Goal: Feedback & Contribution: Submit feedback/report problem

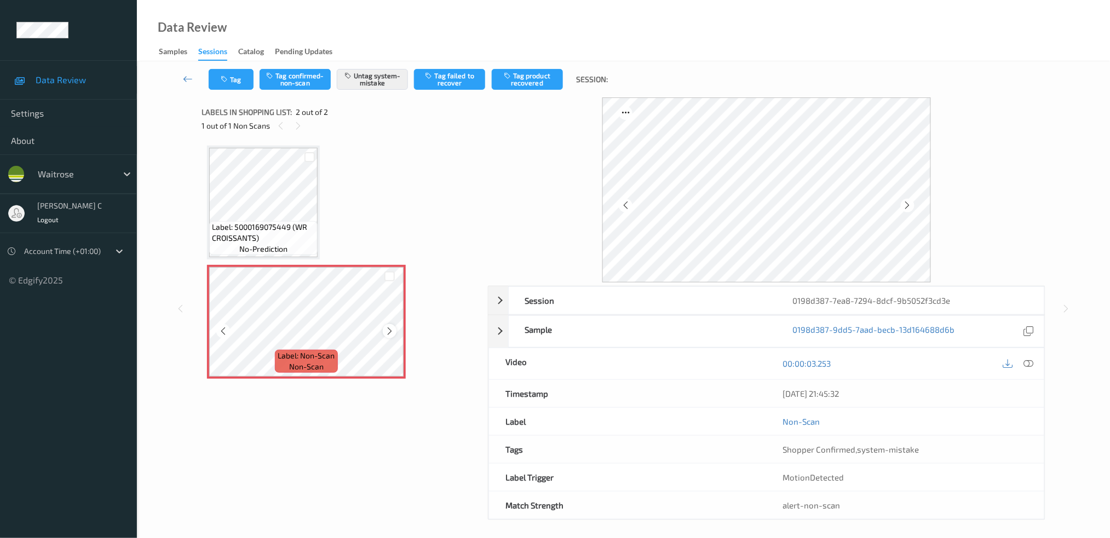
click at [389, 328] on icon at bounding box center [389, 331] width 9 height 10
click at [211, 222] on div "Label: 5000169075449 (WR CROISSANTS) no-prediction" at bounding box center [263, 238] width 108 height 34
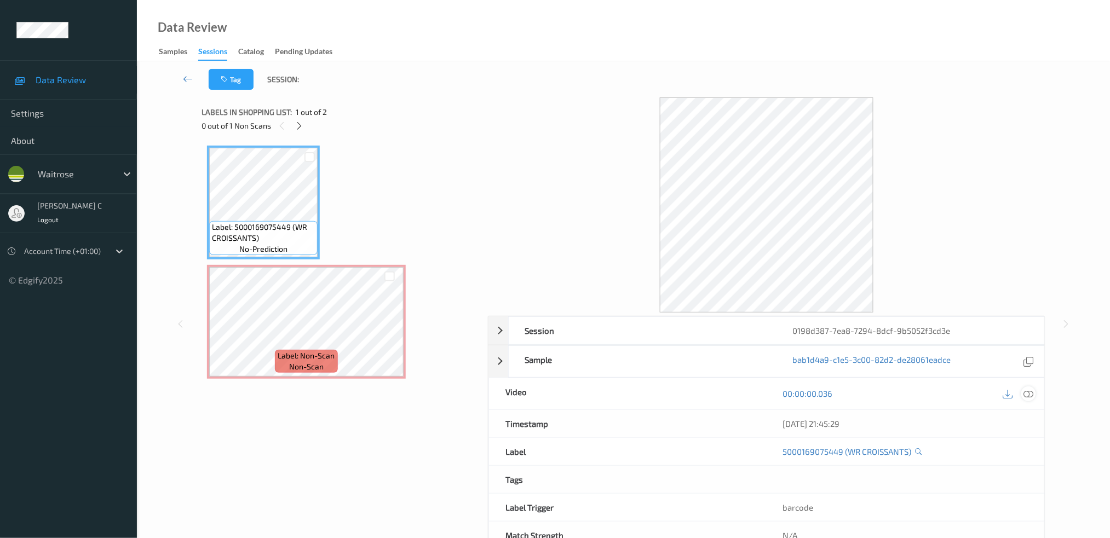
click at [1028, 392] on icon at bounding box center [1028, 394] width 10 height 10
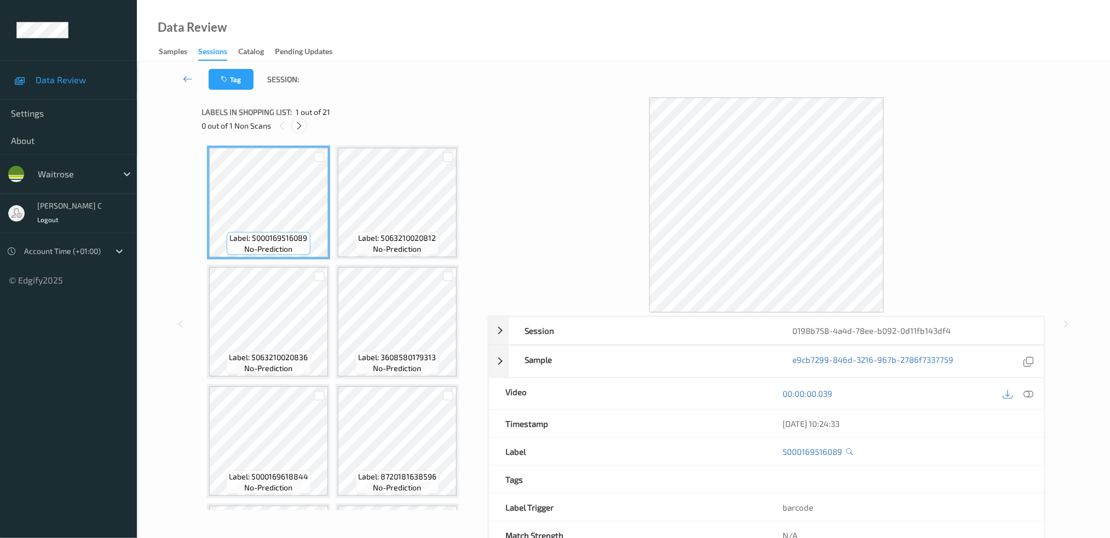
click at [304, 124] on div at bounding box center [299, 126] width 14 height 14
click at [301, 128] on icon at bounding box center [299, 126] width 9 height 10
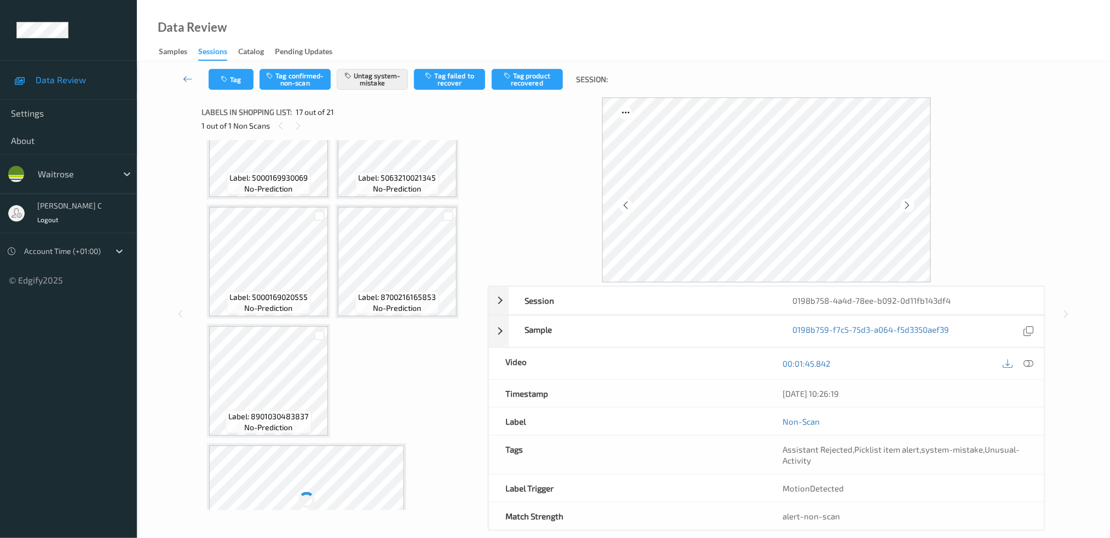
scroll to position [876, 0]
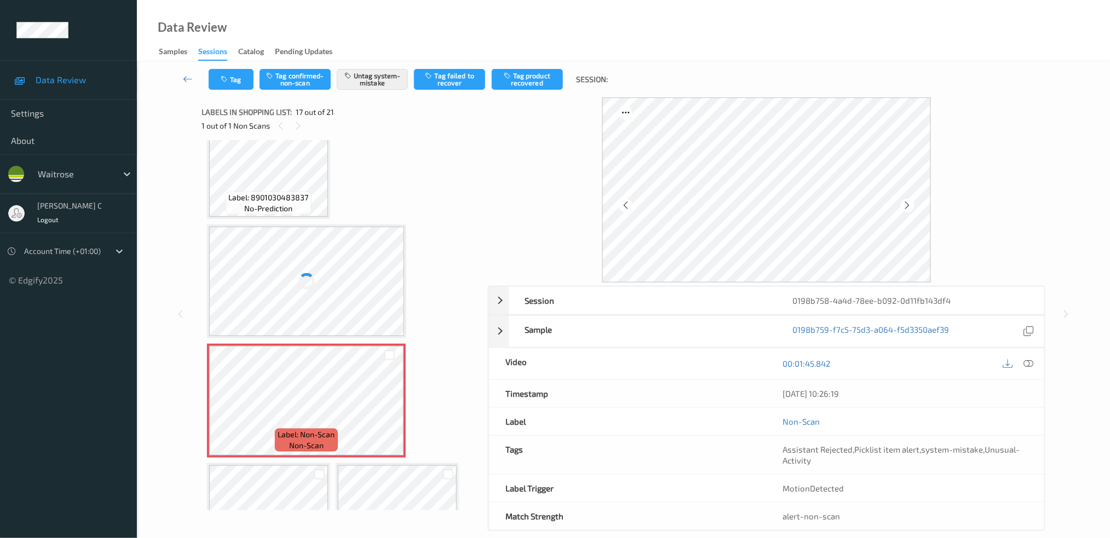
click at [334, 238] on div at bounding box center [306, 282] width 195 height 110
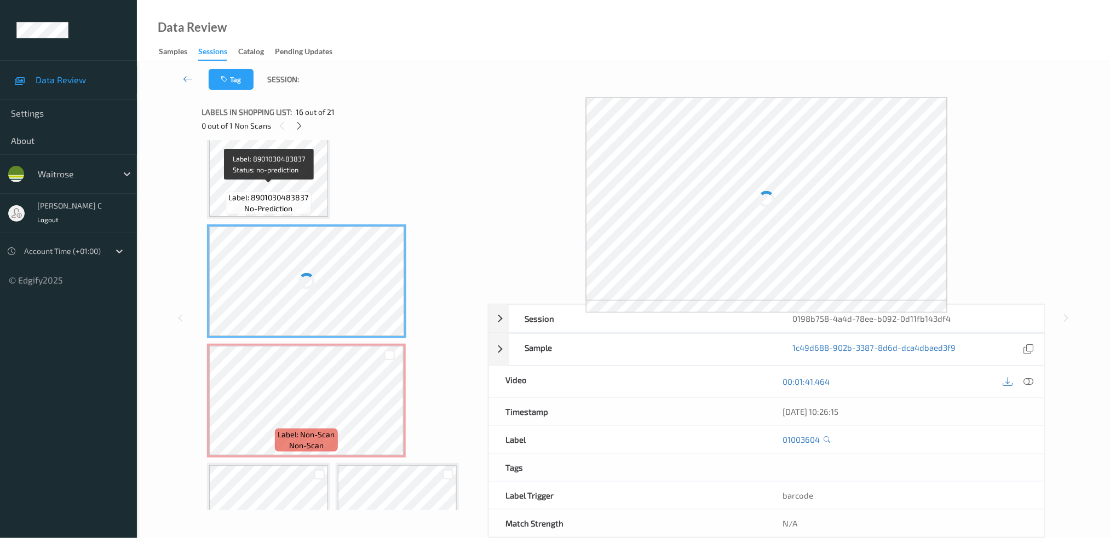
click at [228, 192] on div "Label: 8901030483837 no-prediction" at bounding box center [268, 203] width 85 height 23
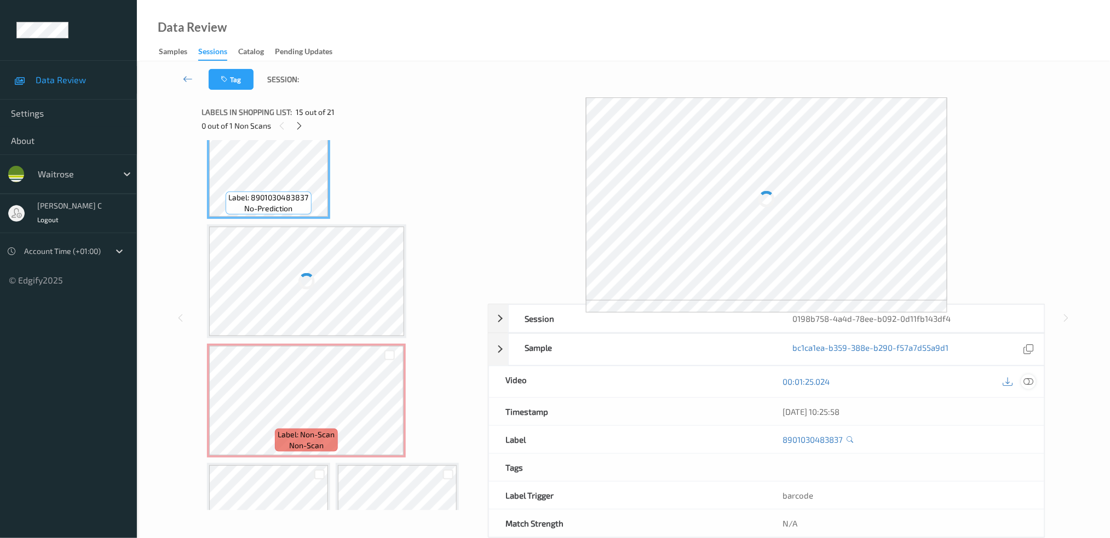
click at [1029, 379] on icon at bounding box center [1028, 382] width 10 height 10
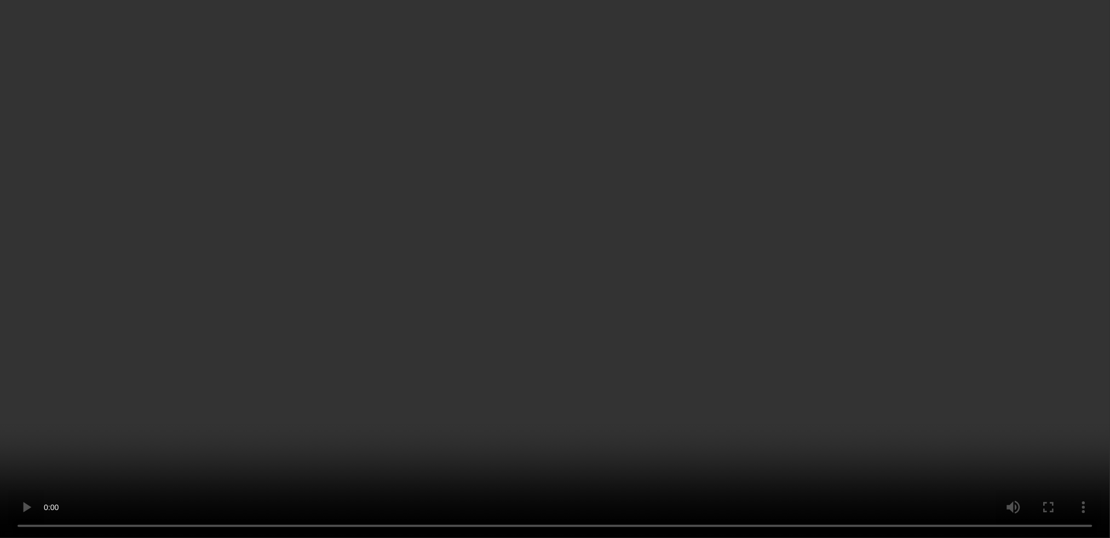
scroll to position [1022, 0]
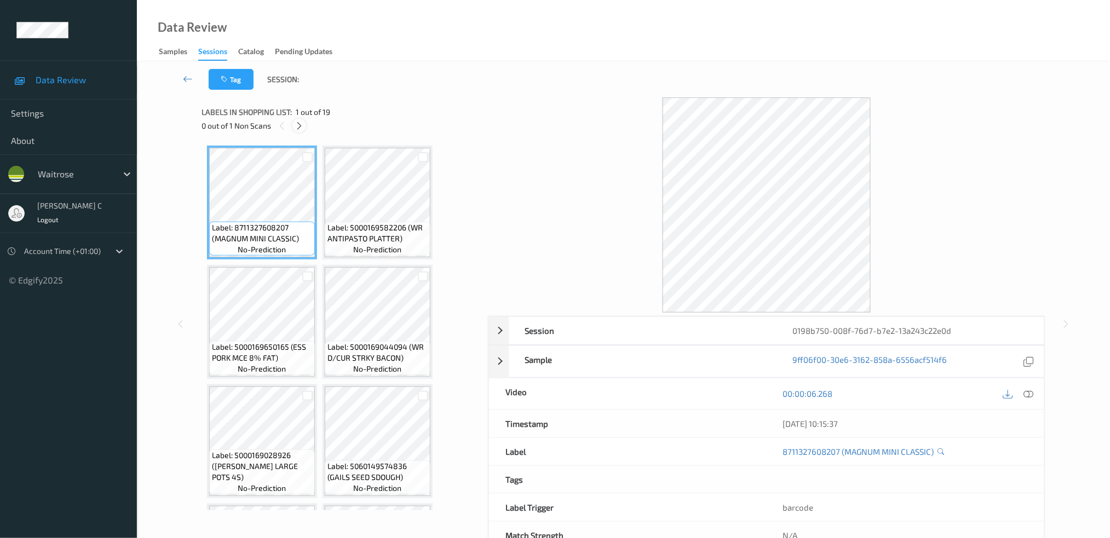
click at [298, 128] on icon at bounding box center [299, 126] width 9 height 10
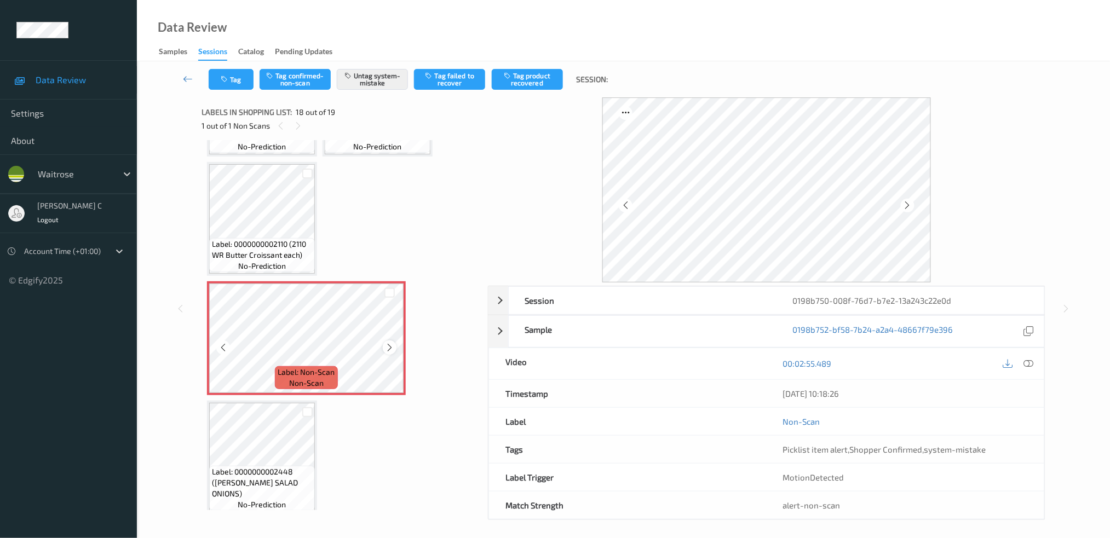
click at [389, 343] on icon at bounding box center [389, 348] width 9 height 10
click at [239, 78] on button "Tag" at bounding box center [231, 79] width 45 height 21
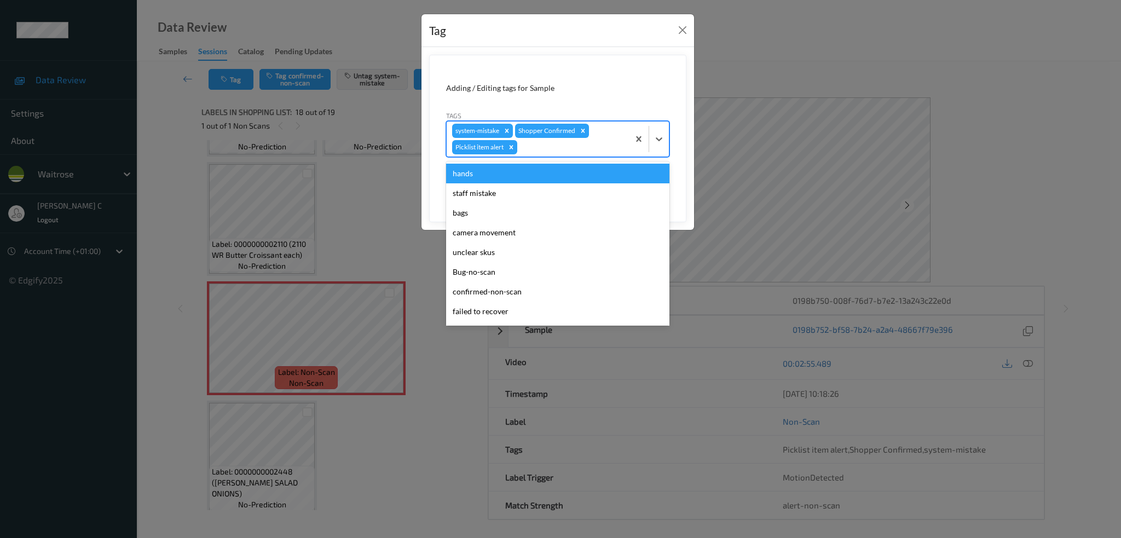
click at [549, 151] on div at bounding box center [572, 147] width 104 height 13
type input "un"
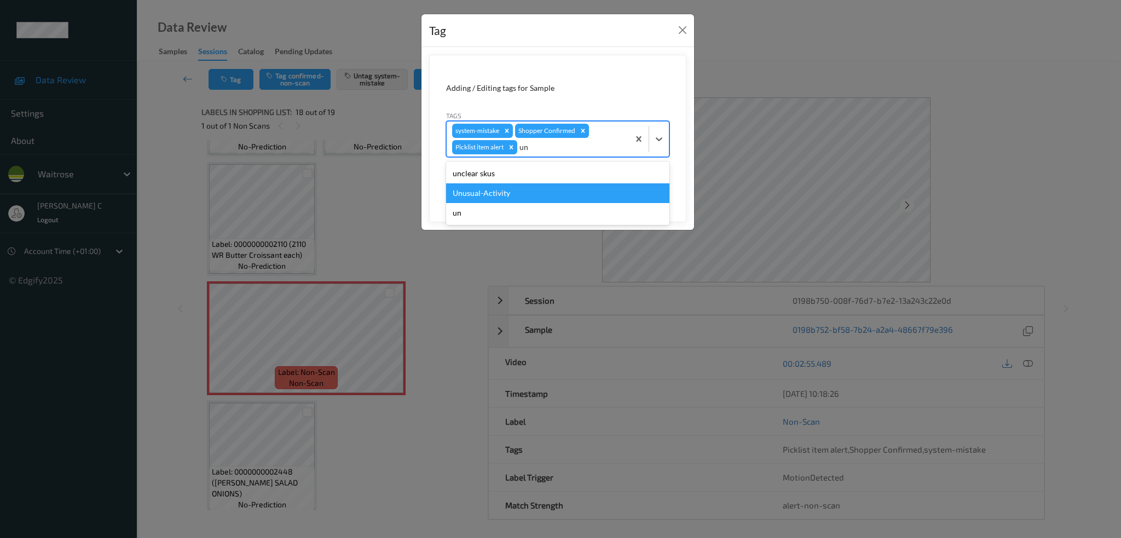
click at [509, 187] on div "Unusual-Activity" at bounding box center [557, 193] width 223 height 20
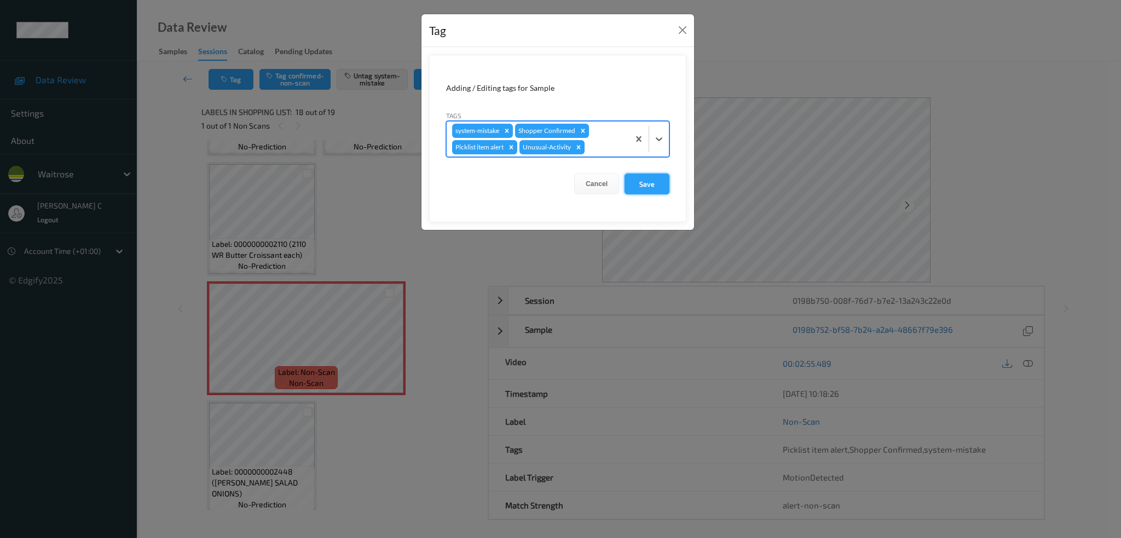
click at [652, 186] on button "Save" at bounding box center [647, 184] width 45 height 21
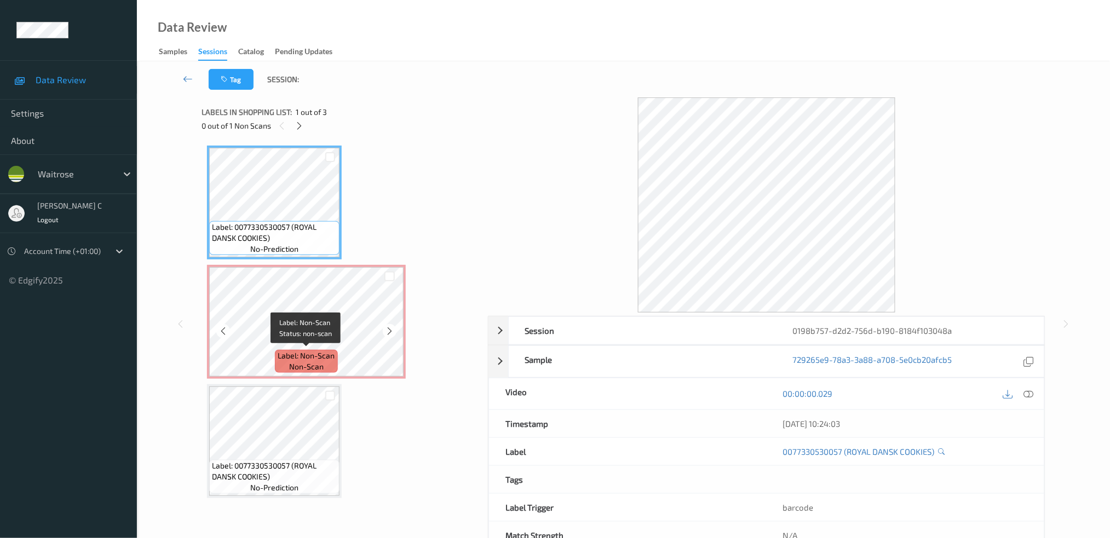
click at [300, 350] on div "Label: Non-Scan non-scan" at bounding box center [306, 361] width 62 height 23
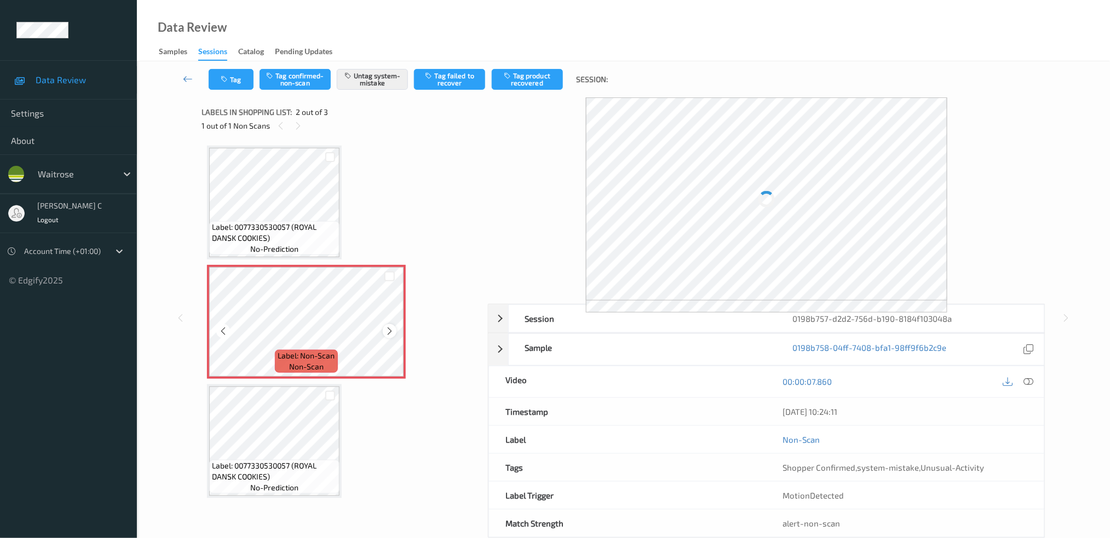
click at [383, 327] on div at bounding box center [390, 331] width 14 height 14
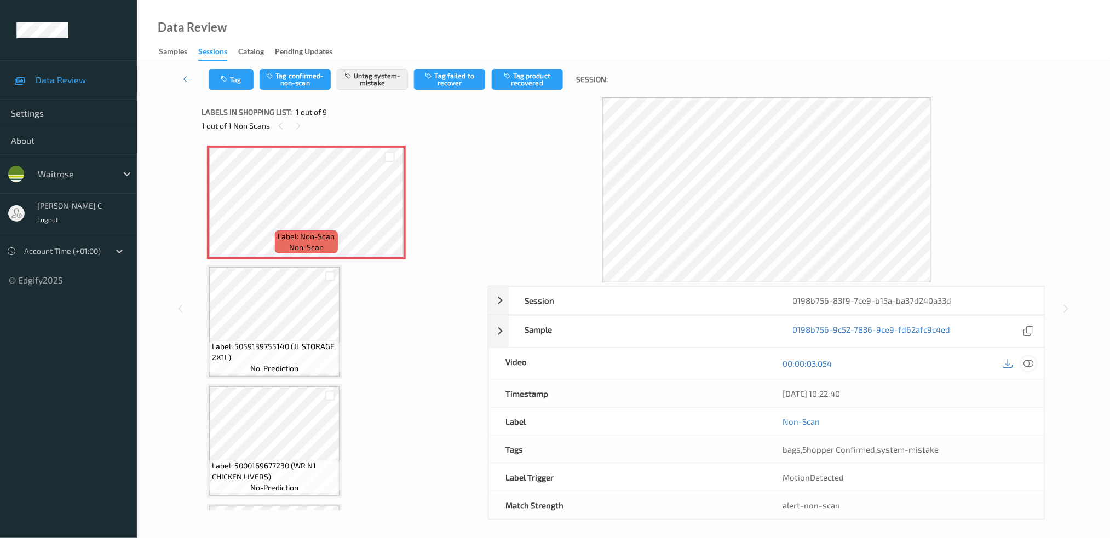
click at [1028, 364] on icon at bounding box center [1028, 364] width 10 height 10
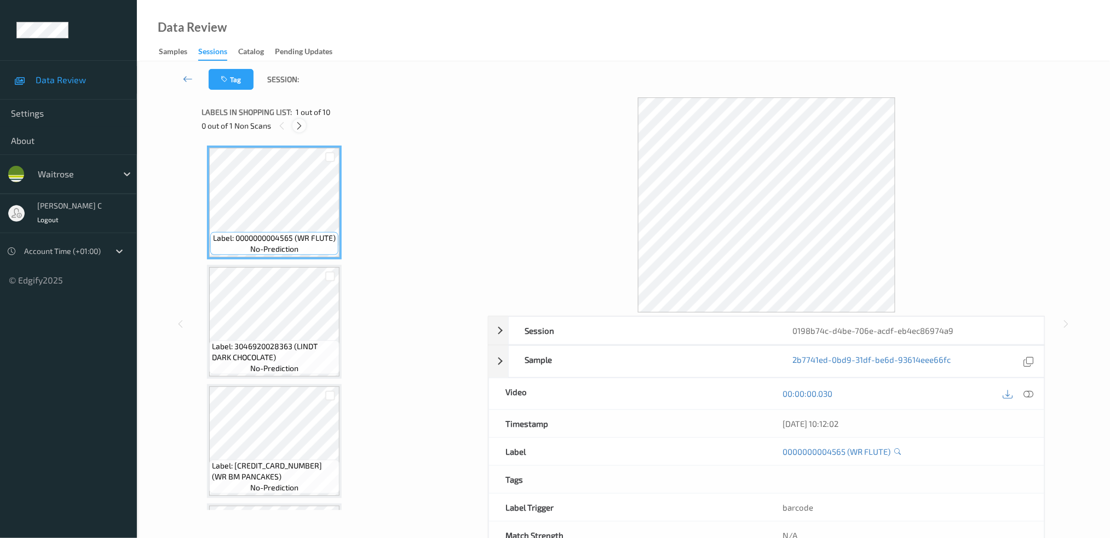
click at [298, 125] on icon at bounding box center [299, 126] width 9 height 10
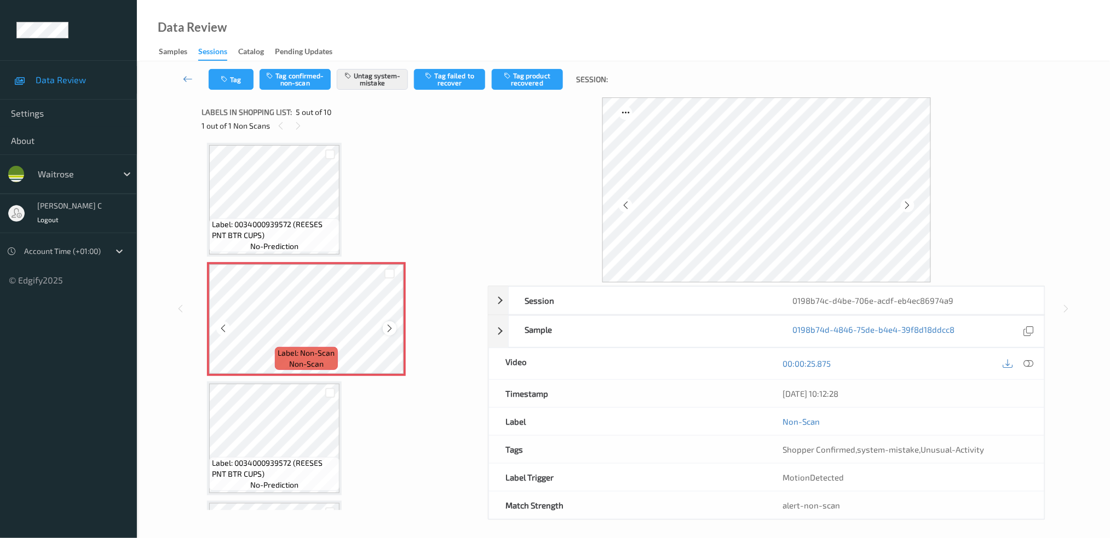
click at [393, 321] on div at bounding box center [390, 328] width 14 height 14
click at [393, 324] on icon at bounding box center [389, 329] width 9 height 10
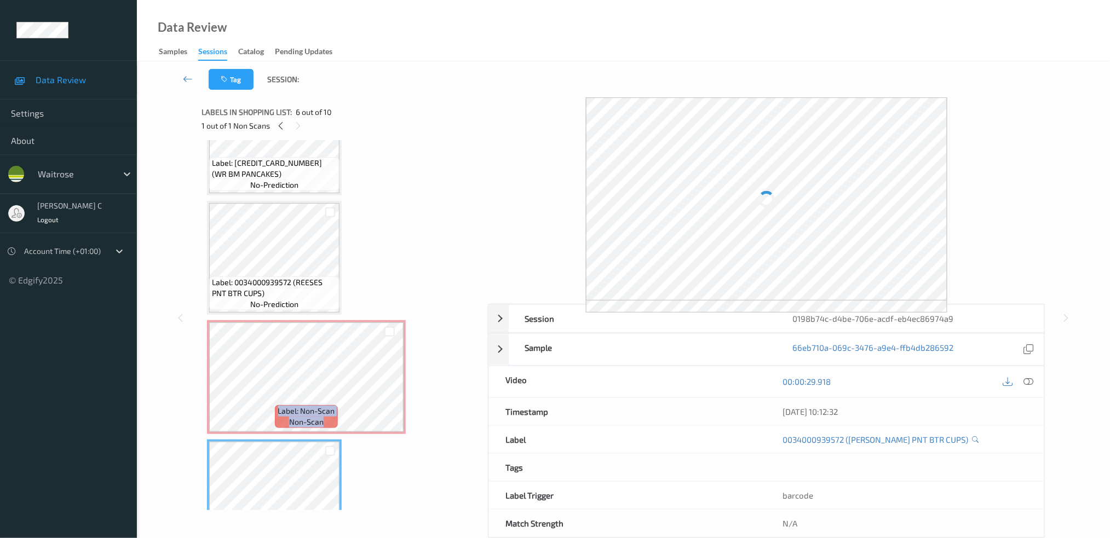
scroll to position [215, 0]
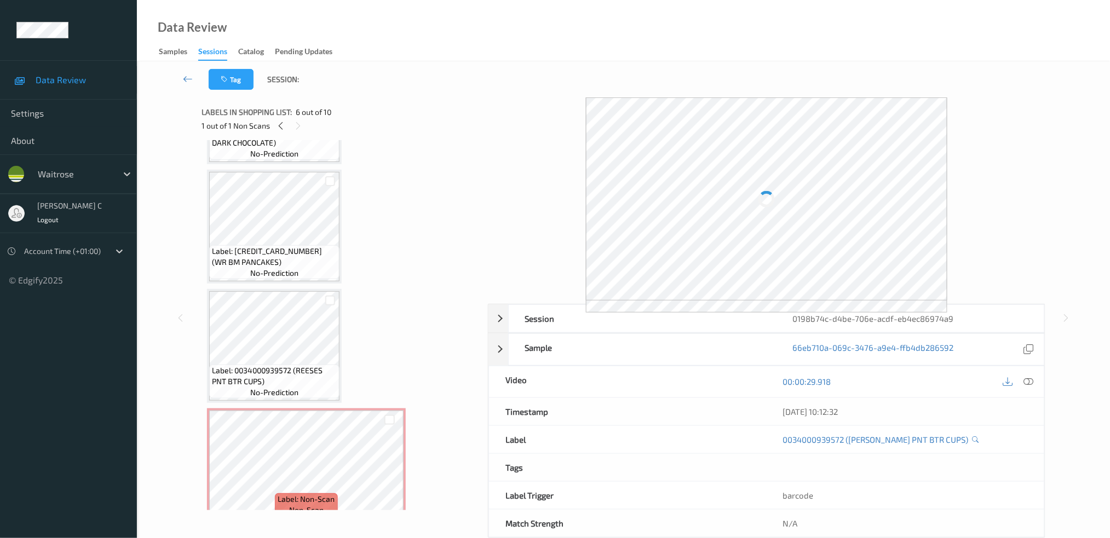
click at [252, 254] on span "Label: 5063210002450 (WR BM PANCAKES)" at bounding box center [274, 257] width 125 height 22
click at [1033, 380] on icon at bounding box center [1028, 382] width 10 height 10
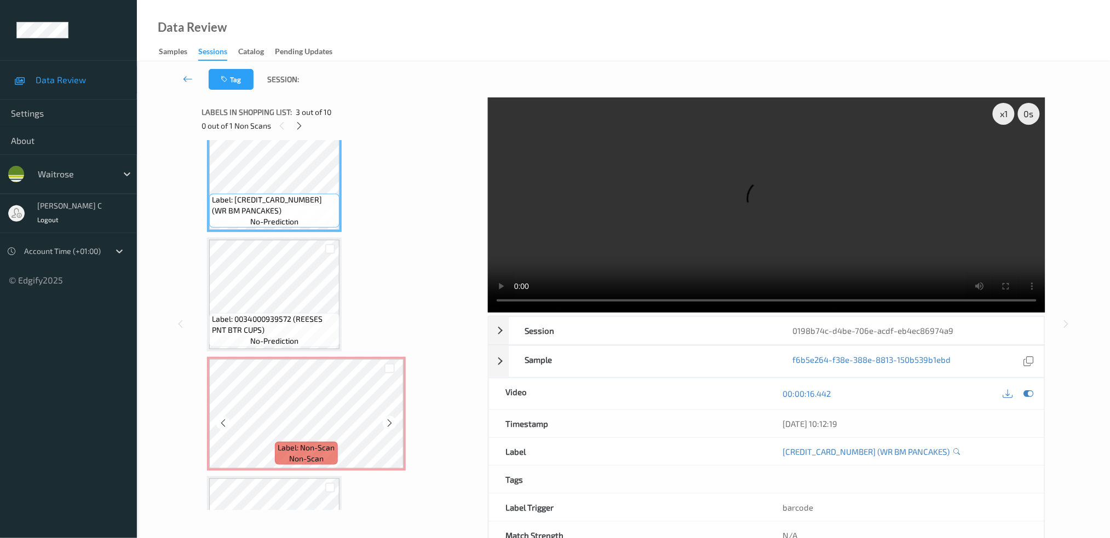
scroll to position [287, 0]
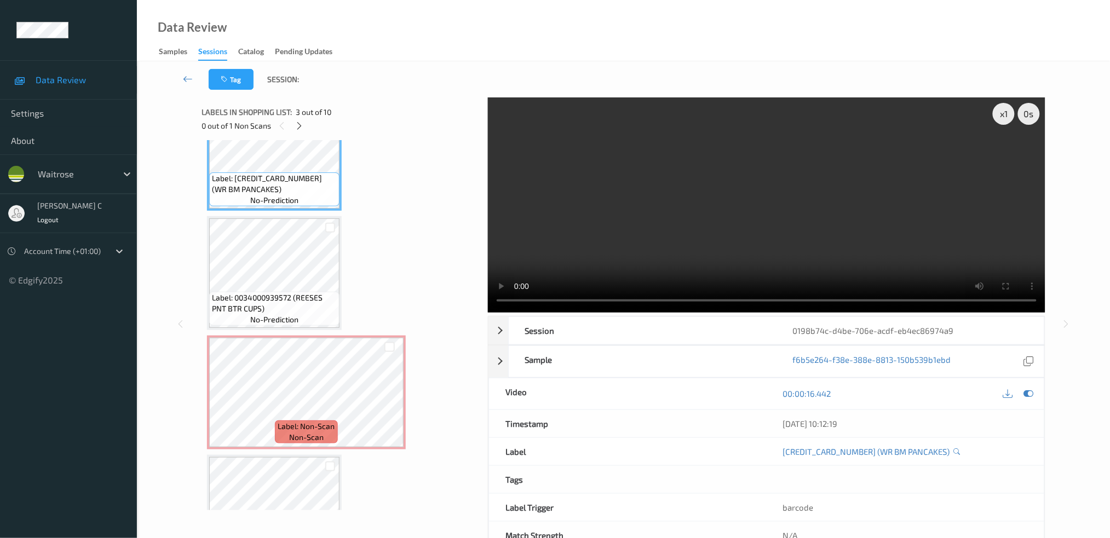
click at [257, 188] on span "Label: 5063210002450 (WR BM PANCAKES)" at bounding box center [274, 184] width 125 height 22
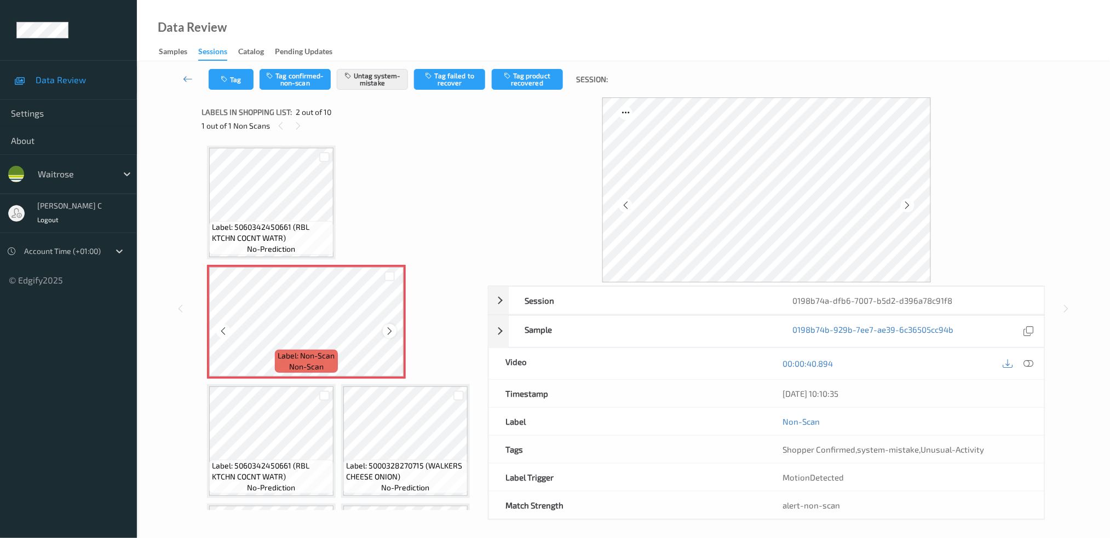
click at [386, 332] on icon at bounding box center [389, 331] width 9 height 10
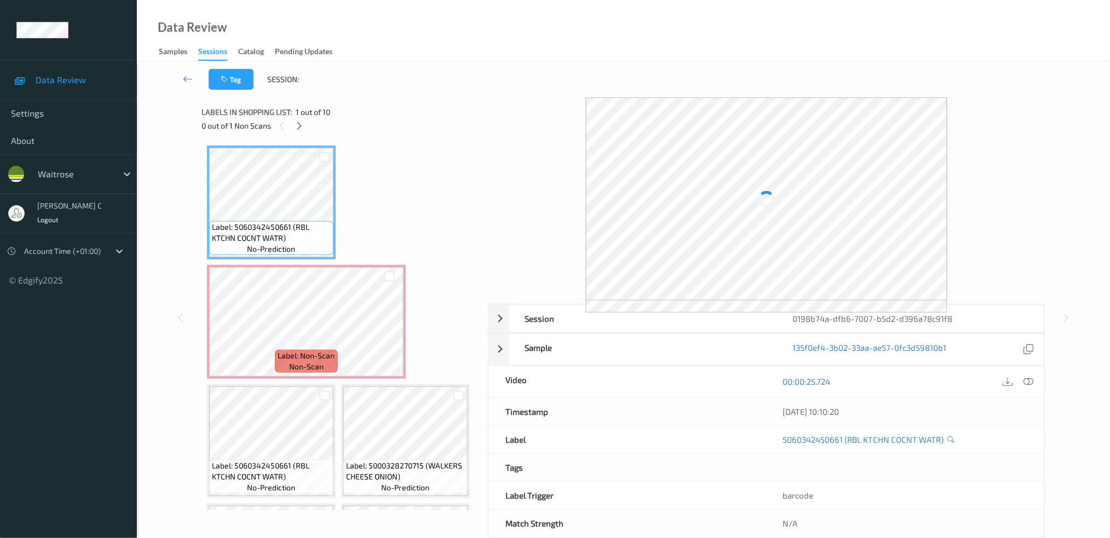
click at [1026, 379] on icon at bounding box center [1028, 382] width 10 height 10
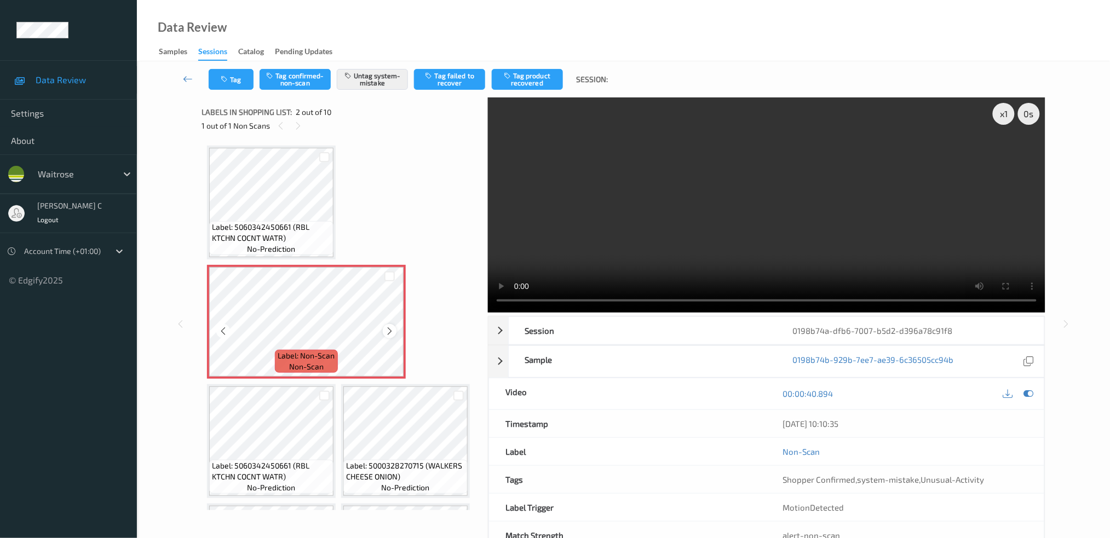
click at [387, 327] on icon at bounding box center [389, 331] width 9 height 10
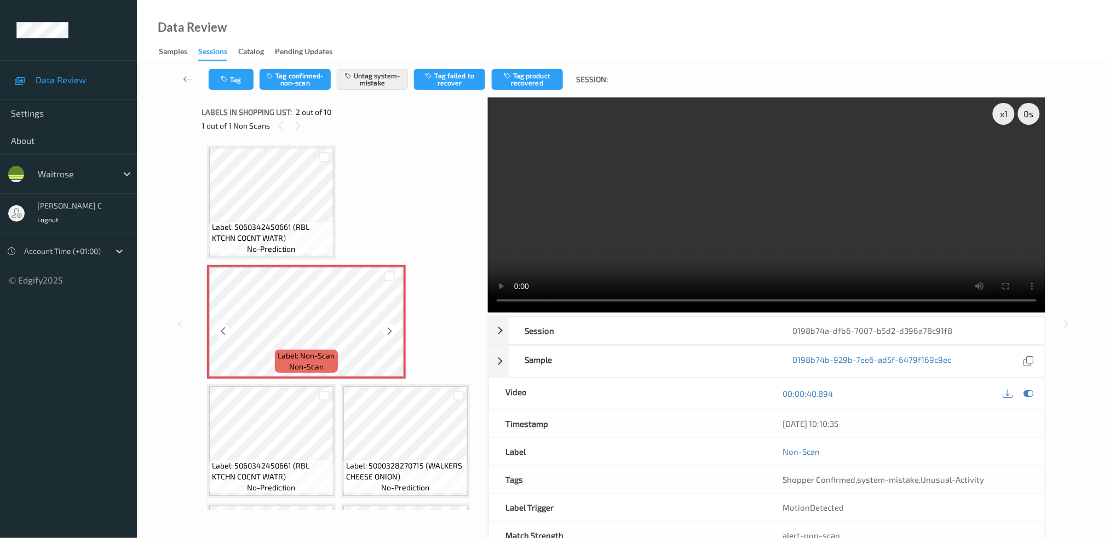
click at [387, 327] on icon at bounding box center [389, 331] width 9 height 10
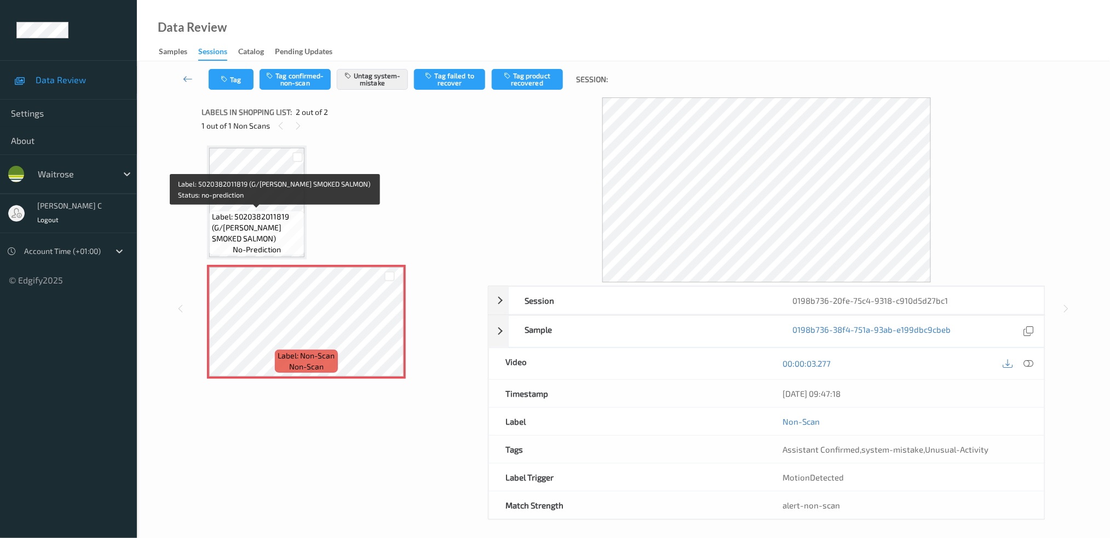
click at [221, 218] on span "Label: 5020382011819 (G/GLEN SMOKED SALMON)" at bounding box center [257, 227] width 90 height 33
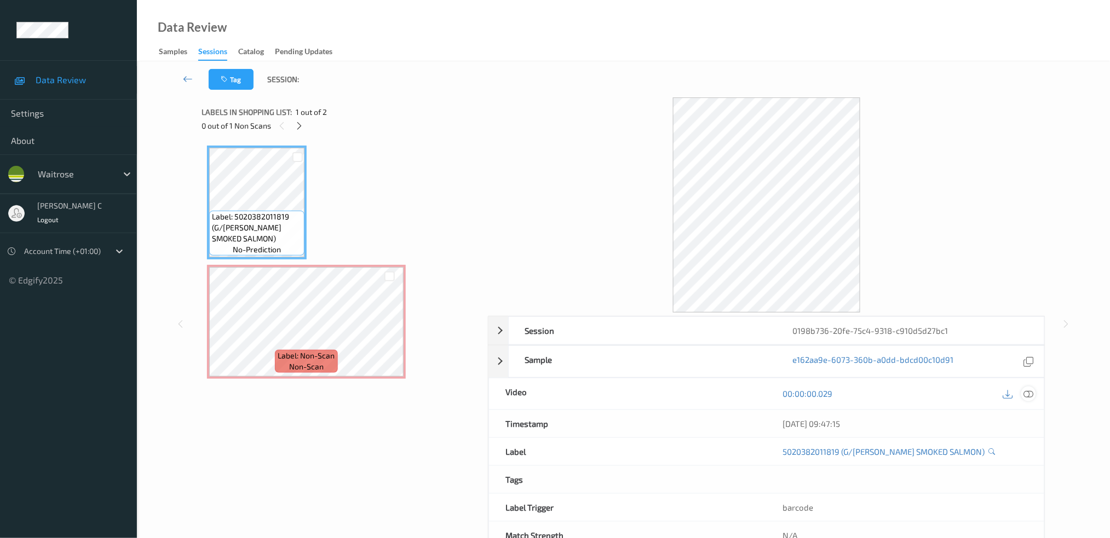
click at [1028, 392] on icon at bounding box center [1028, 394] width 10 height 10
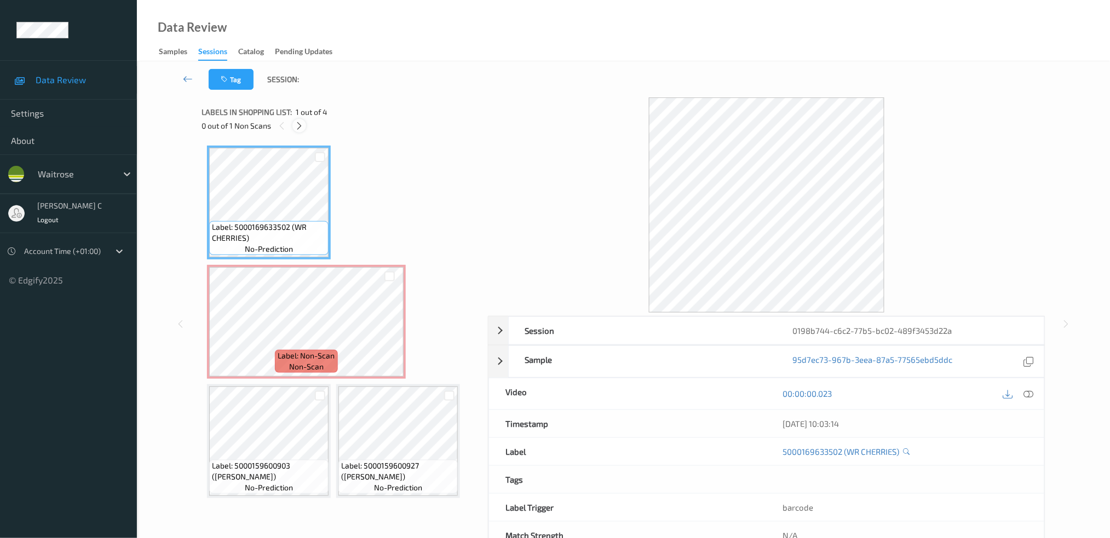
click at [296, 128] on icon at bounding box center [299, 126] width 9 height 10
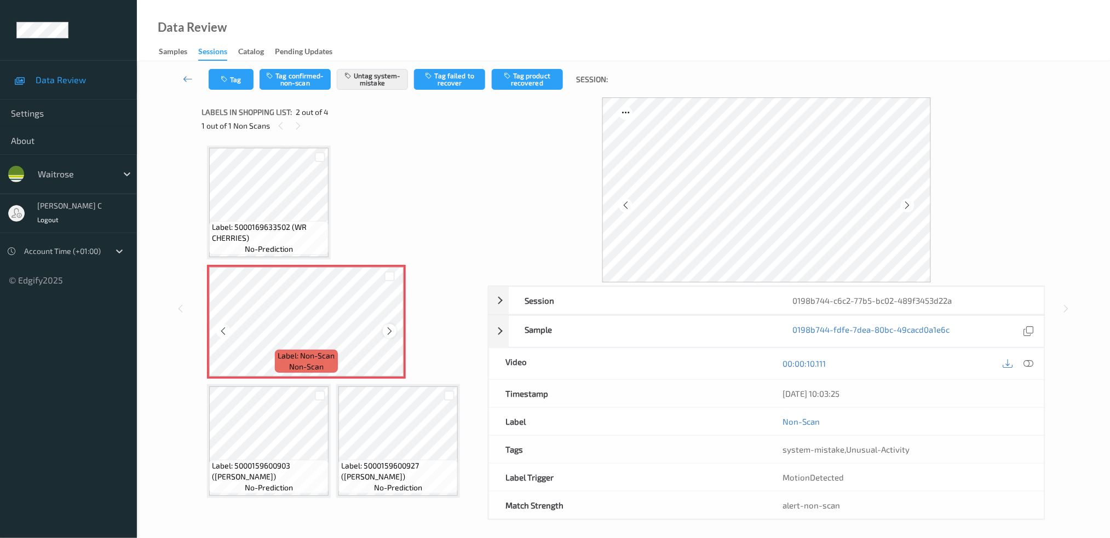
click at [391, 327] on icon at bounding box center [389, 331] width 9 height 10
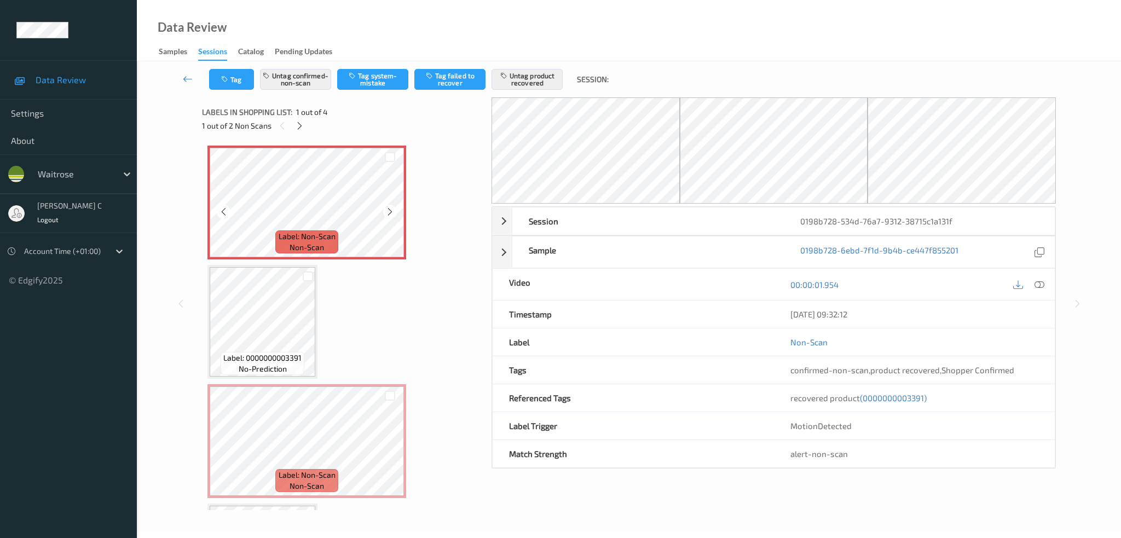
click at [296, 231] on span "Label: Non-Scan" at bounding box center [307, 236] width 57 height 11
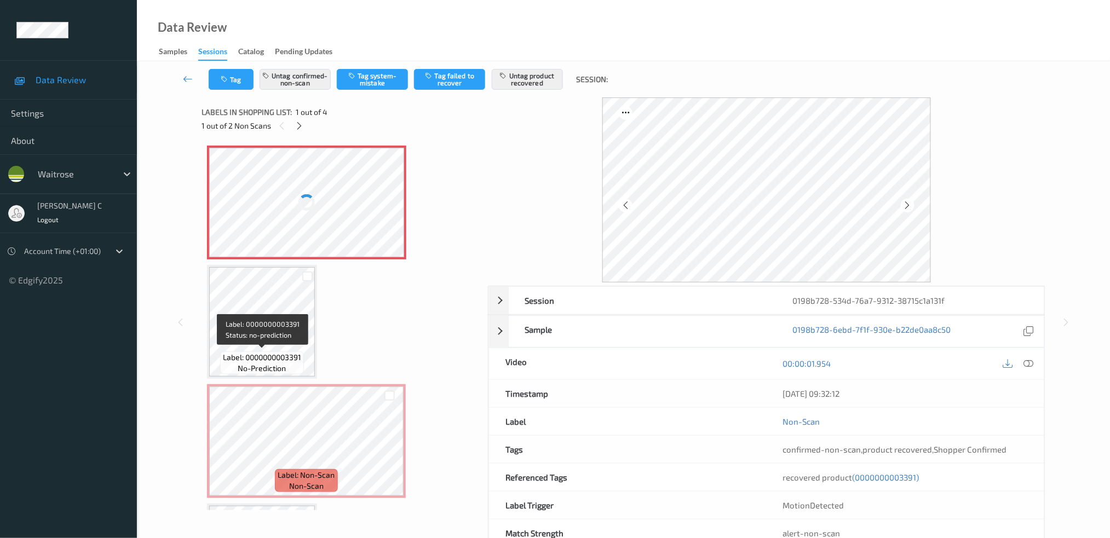
click at [263, 358] on span "Label: 0000000003391" at bounding box center [262, 357] width 78 height 11
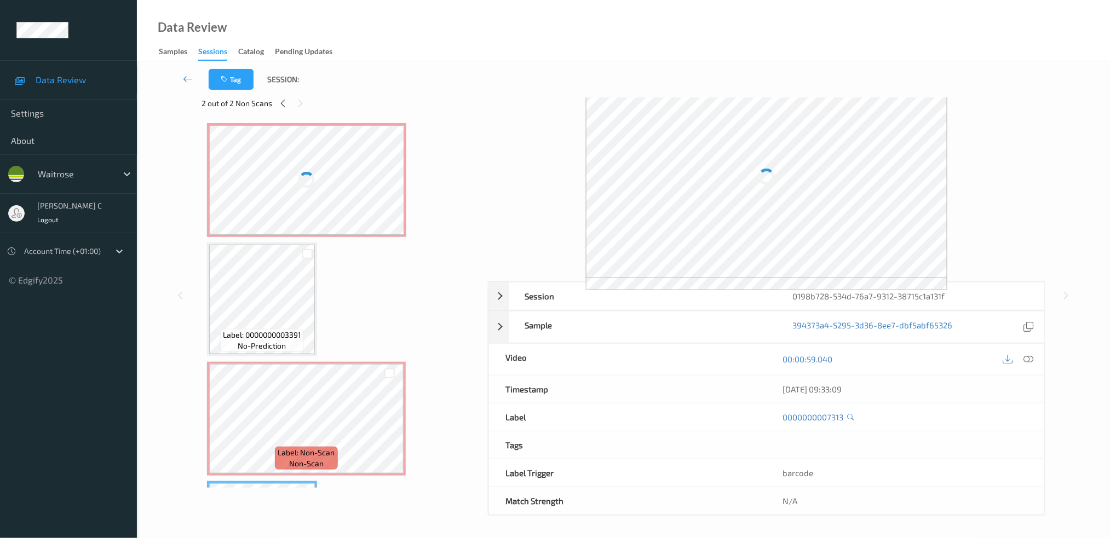
click at [312, 183] on div at bounding box center [306, 180] width 16 height 16
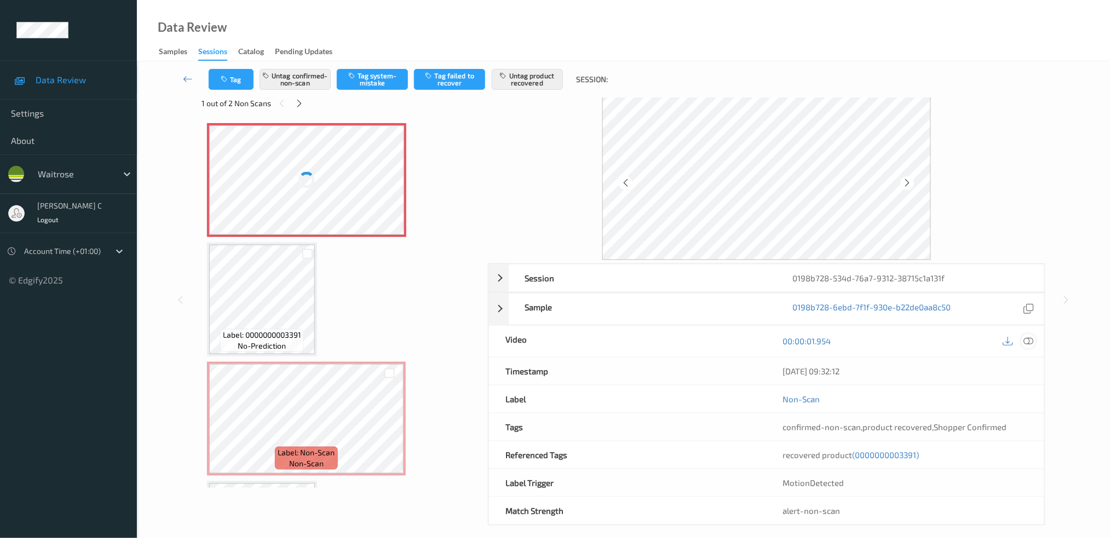
click at [1035, 341] on div at bounding box center [1028, 341] width 15 height 15
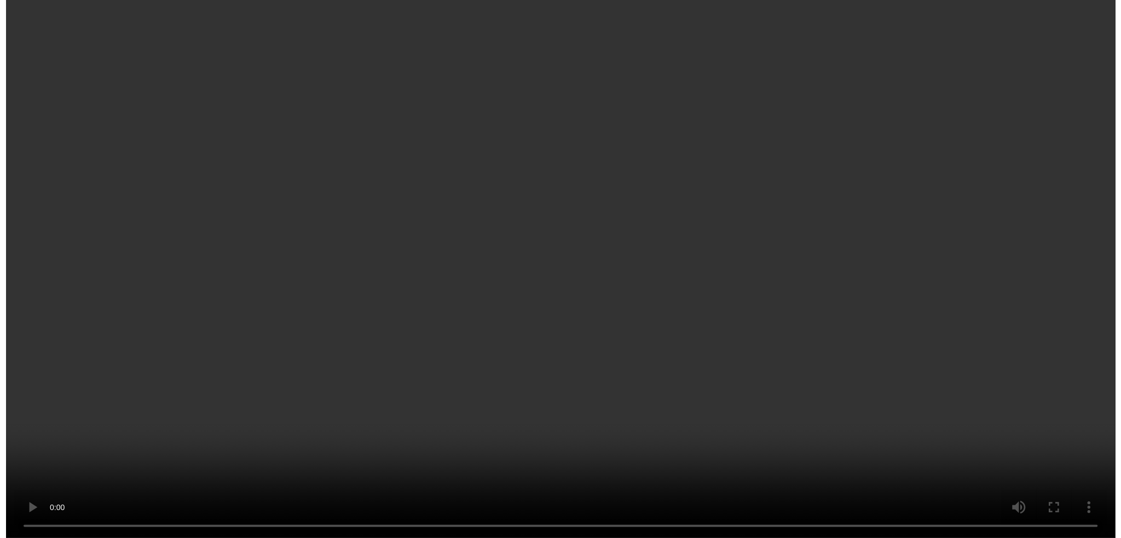
scroll to position [108, 0]
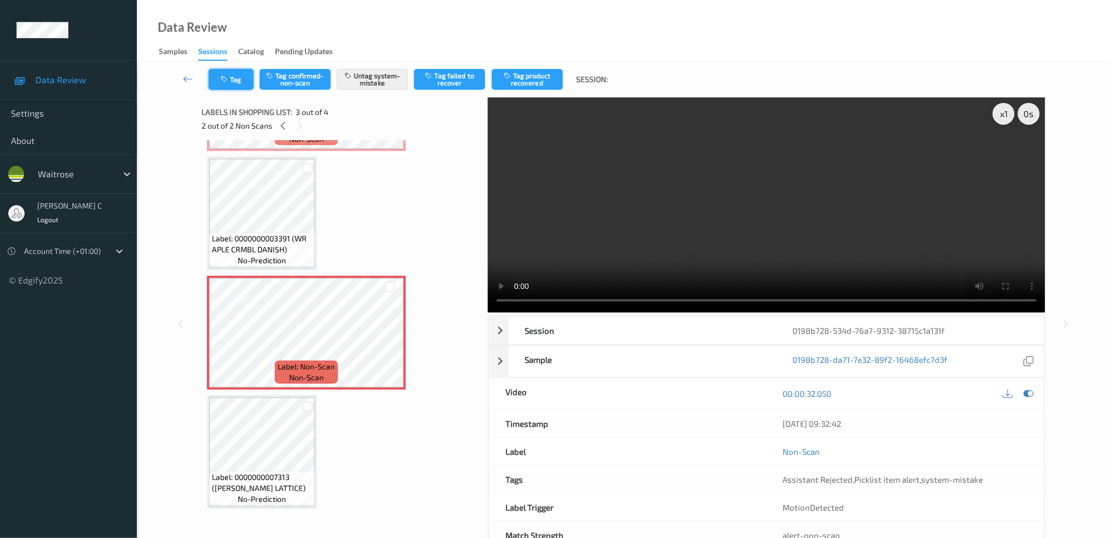
click at [237, 79] on button "Tag" at bounding box center [231, 79] width 45 height 21
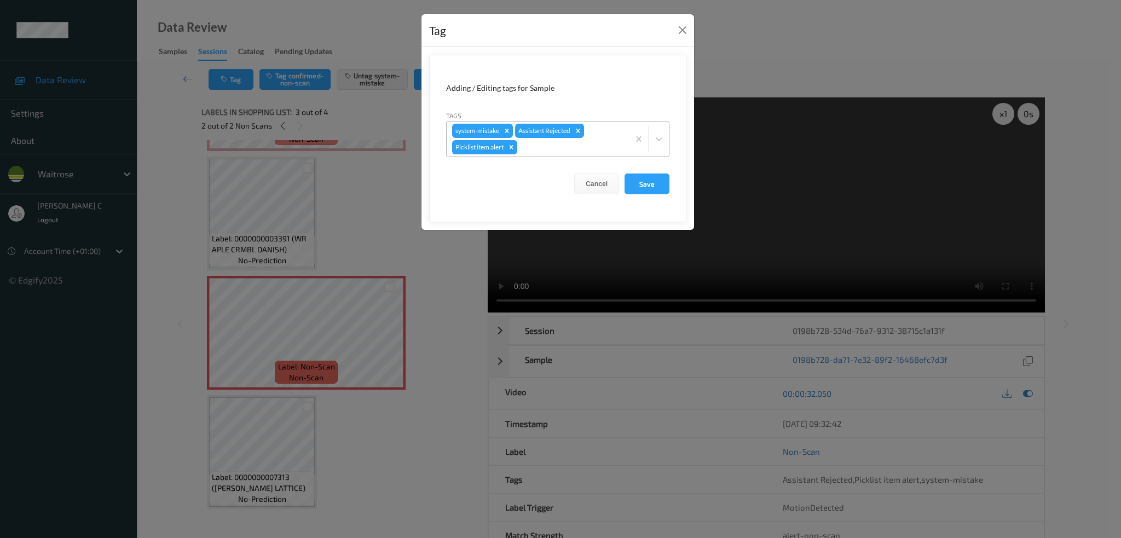
click at [560, 156] on div "system-mistake Assistant Rejected Picklist item alert" at bounding box center [538, 139] width 182 height 35
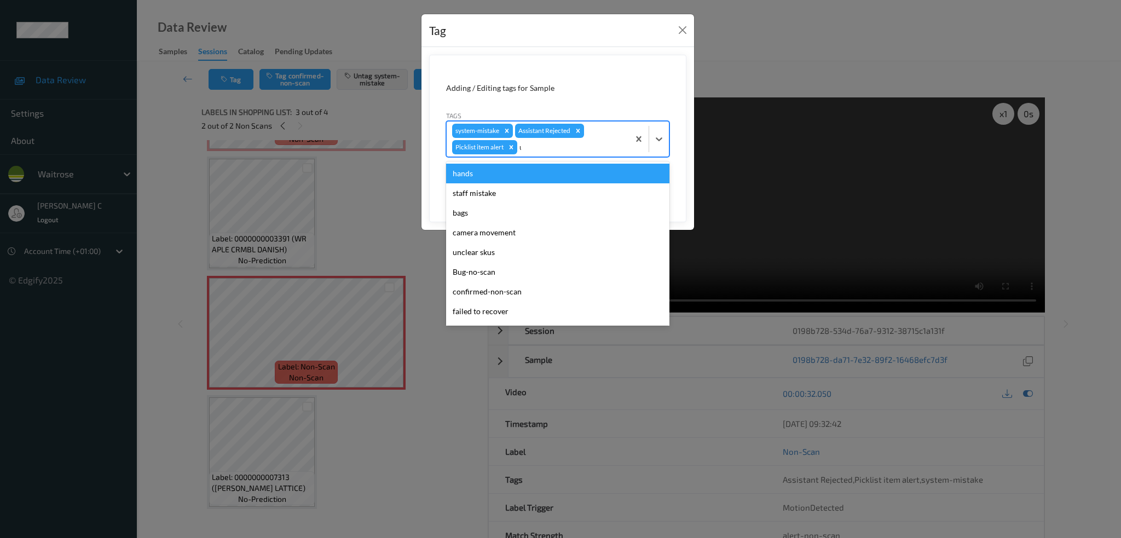
type input "un"
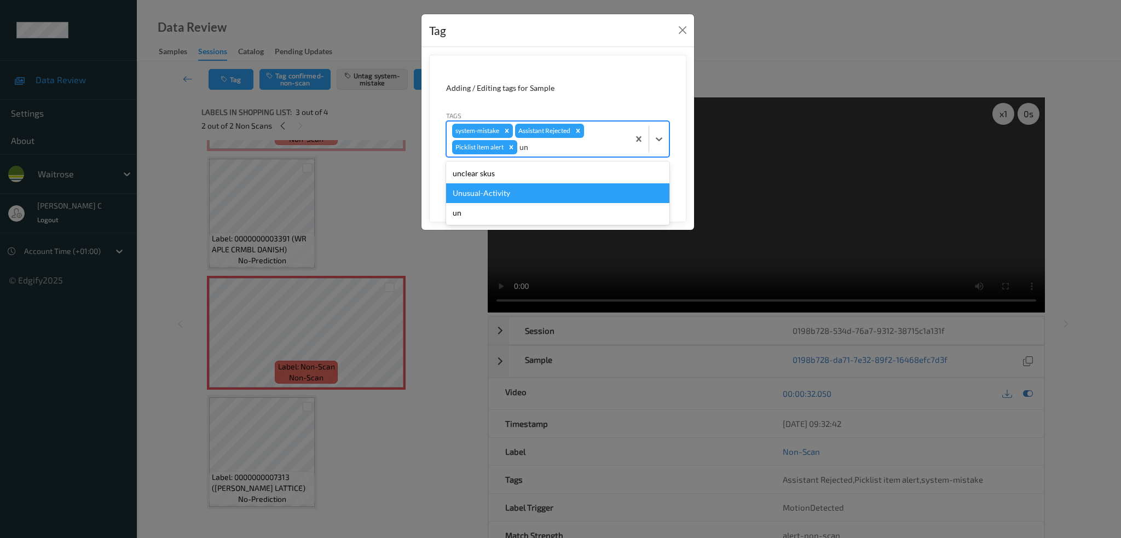
click at [515, 191] on div "Unusual-Activity" at bounding box center [557, 193] width 223 height 20
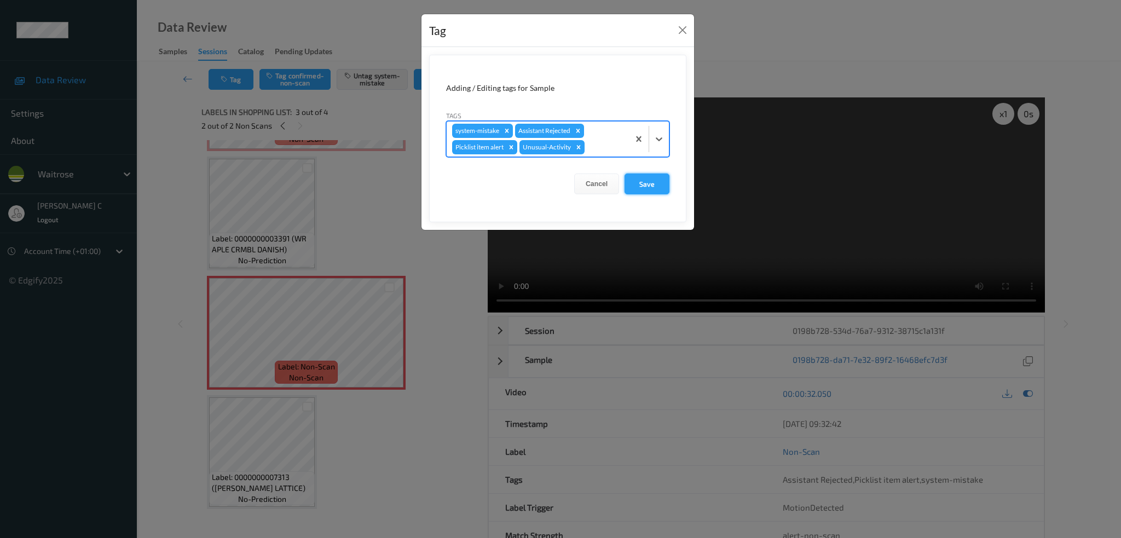
click at [658, 187] on button "Save" at bounding box center [647, 184] width 45 height 21
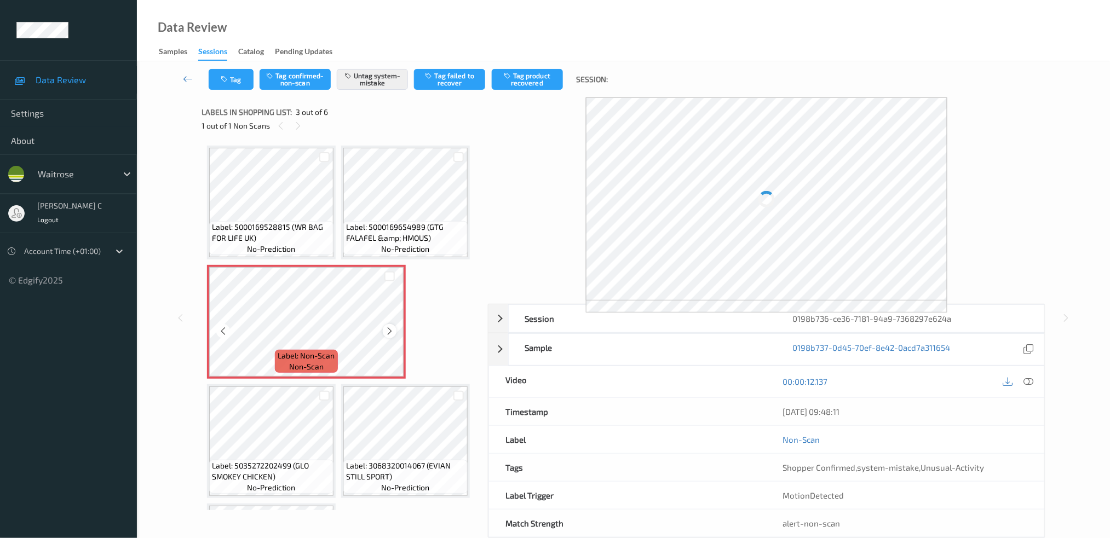
click at [385, 329] on icon at bounding box center [389, 331] width 9 height 10
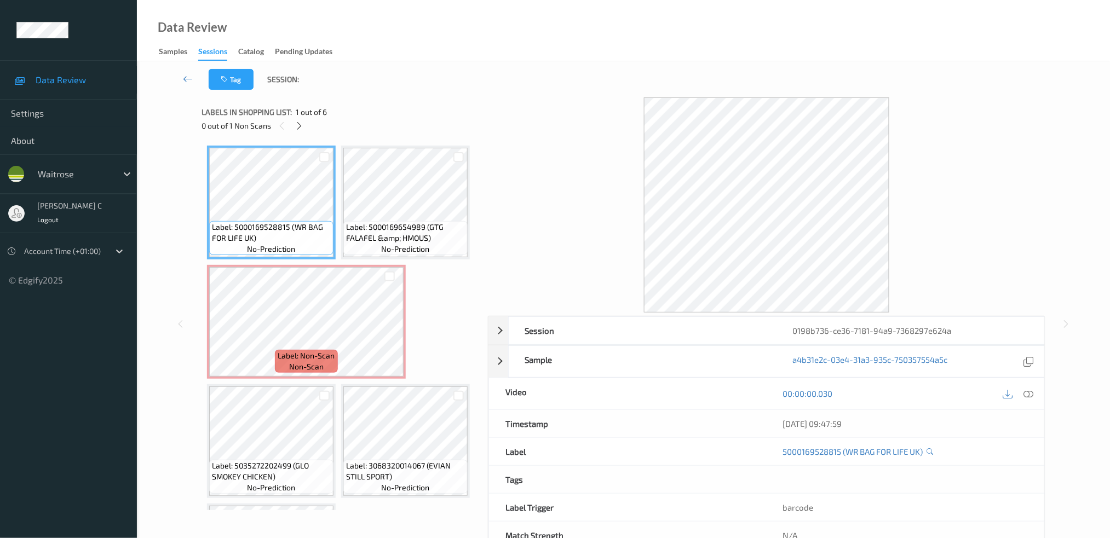
click at [1025, 384] on div "00:00:00.030" at bounding box center [906, 393] width 278 height 31
click at [1027, 396] on icon at bounding box center [1028, 394] width 10 height 10
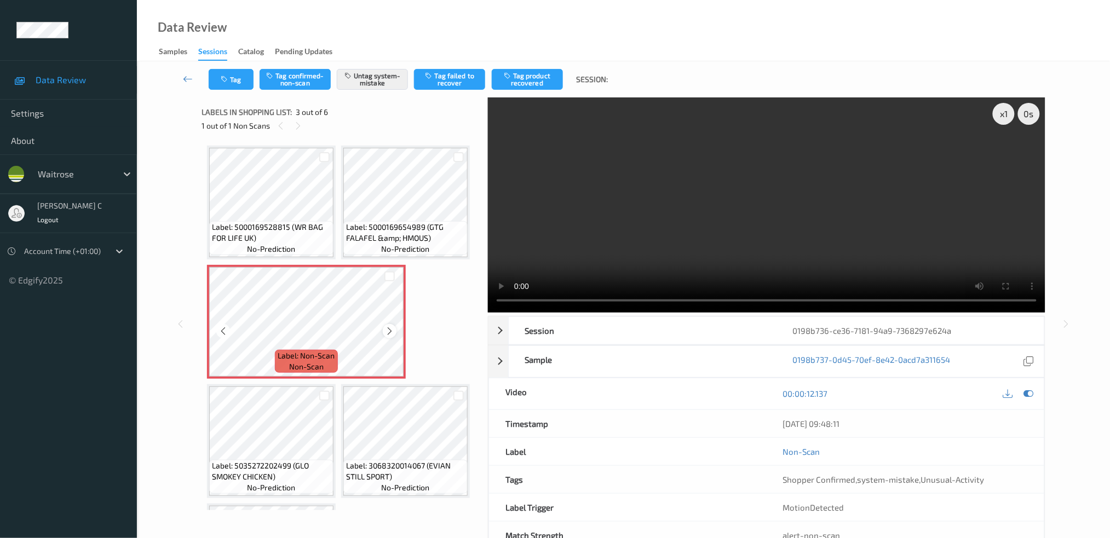
click at [388, 329] on icon at bounding box center [389, 331] width 9 height 10
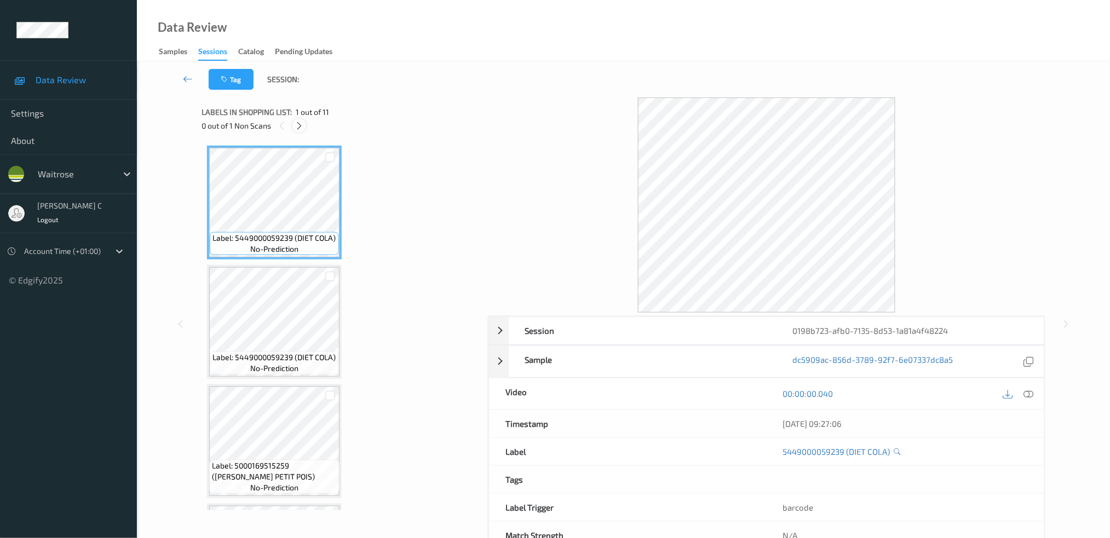
click at [298, 124] on icon at bounding box center [299, 126] width 9 height 10
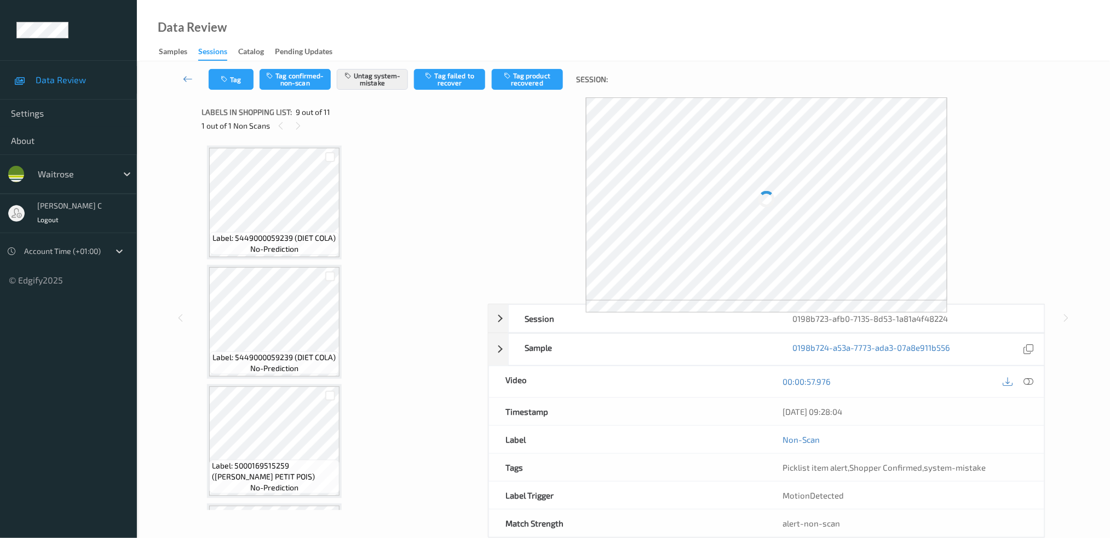
scroll to position [835, 0]
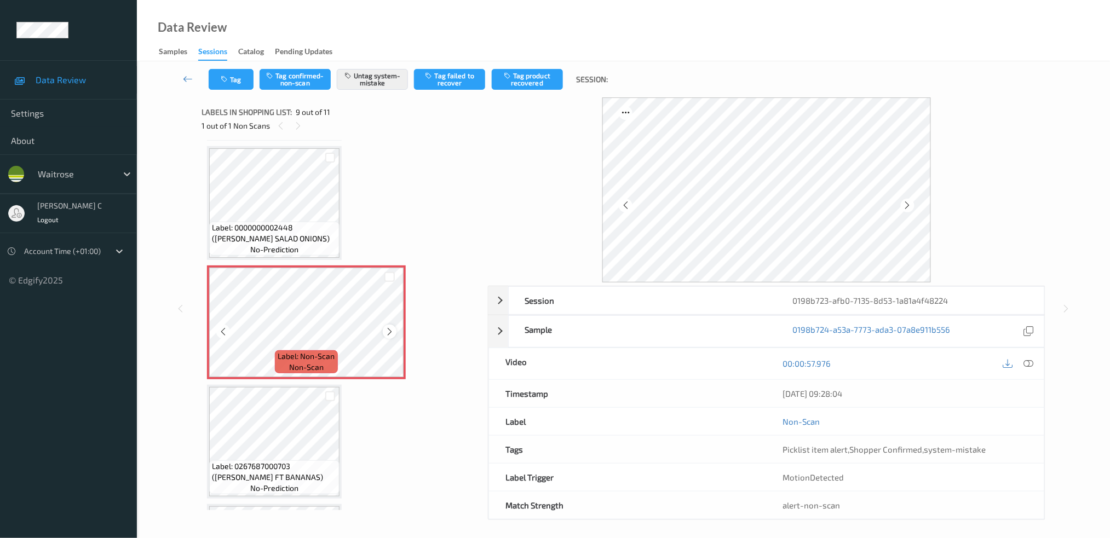
click at [390, 327] on icon at bounding box center [389, 332] width 9 height 10
click at [244, 84] on button "Tag" at bounding box center [231, 79] width 45 height 21
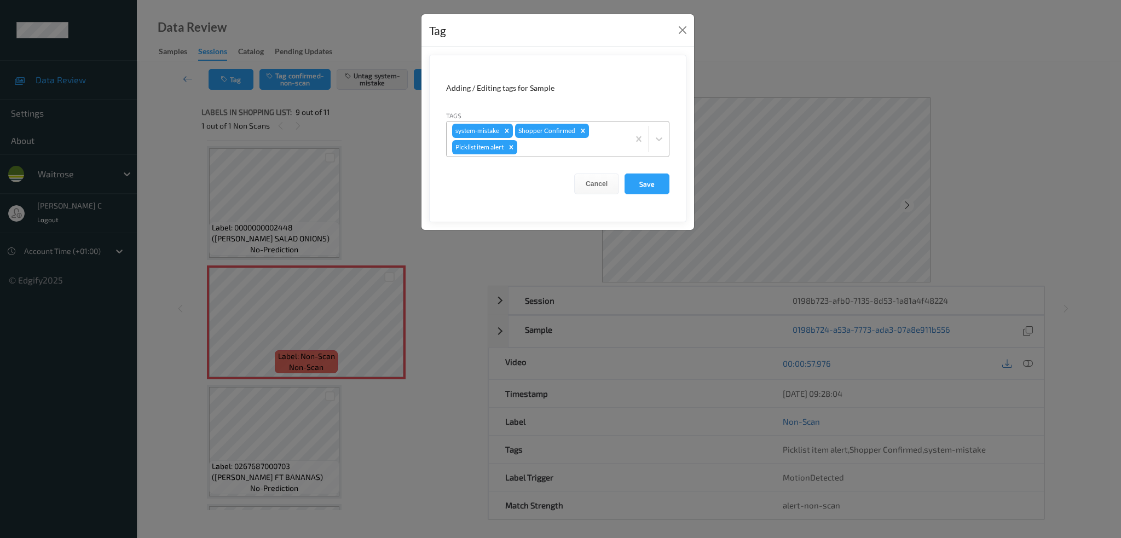
click at [558, 153] on div at bounding box center [572, 147] width 104 height 13
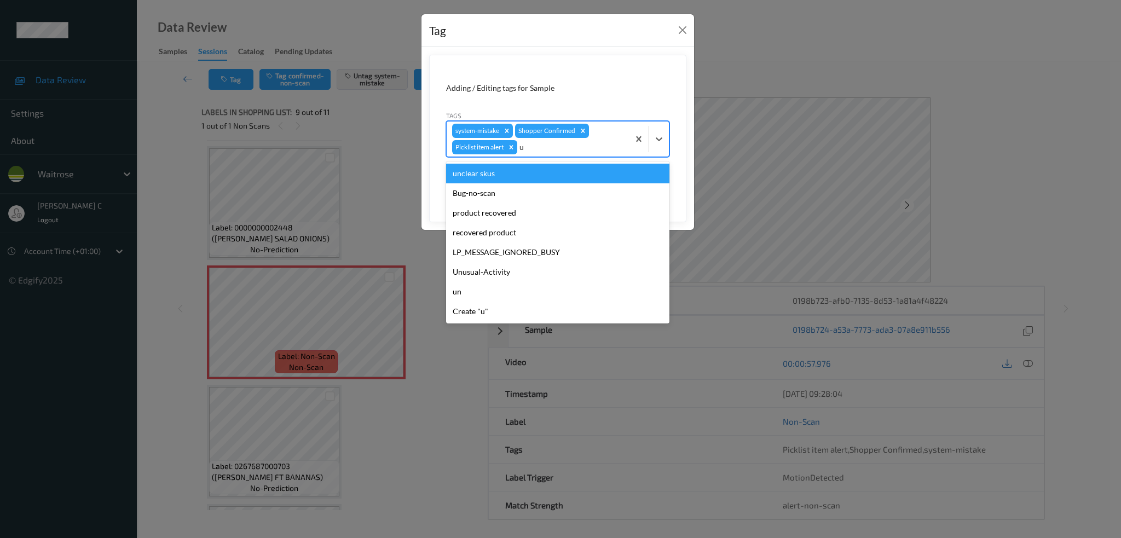
type input "un"
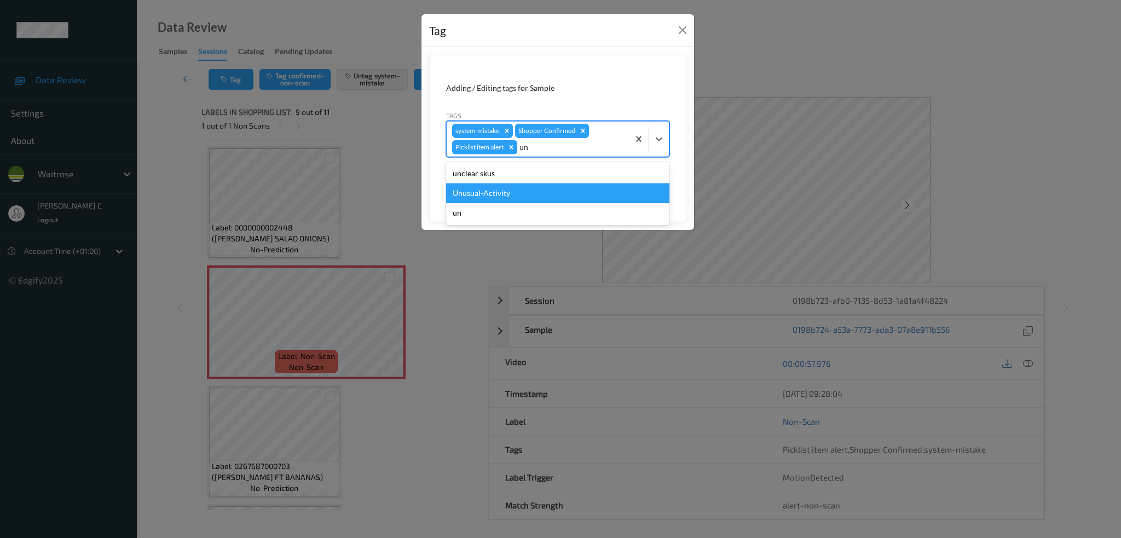
click at [497, 192] on div "Unusual-Activity" at bounding box center [557, 193] width 223 height 20
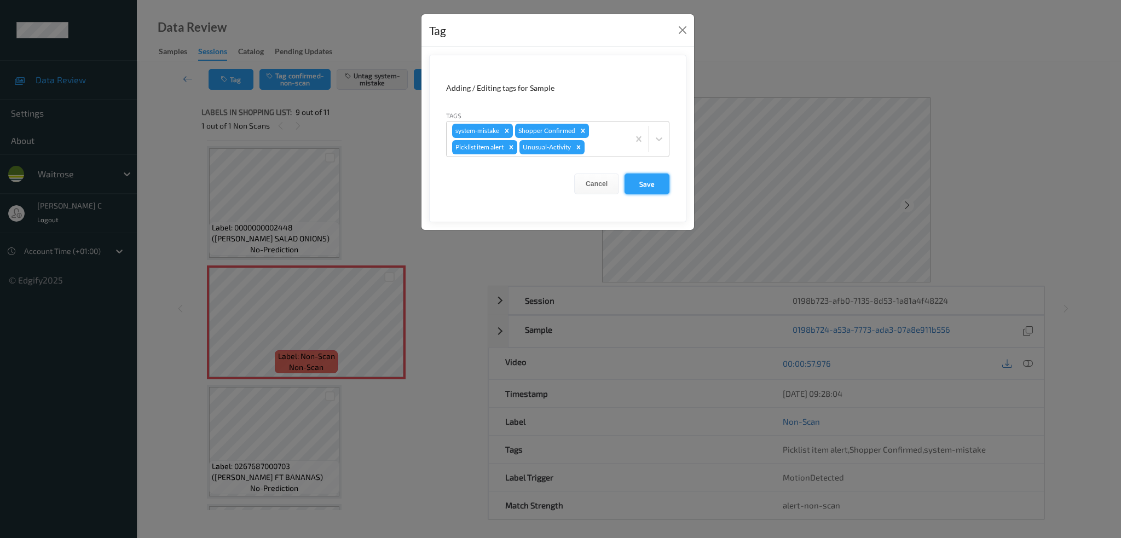
click at [637, 183] on button "Save" at bounding box center [647, 184] width 45 height 21
click at [650, 183] on button "Save" at bounding box center [647, 184] width 45 height 21
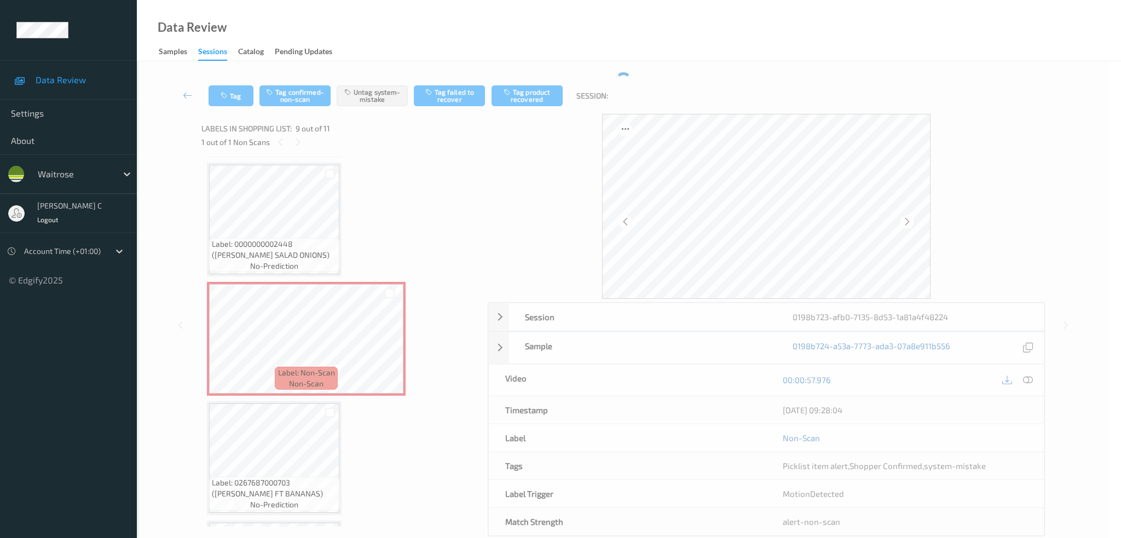
click at [650, 183] on form "Adding / Editing tags for Sample Tags system-mistake Shopper Confirmed Picklist…" at bounding box center [557, 111] width 257 height 168
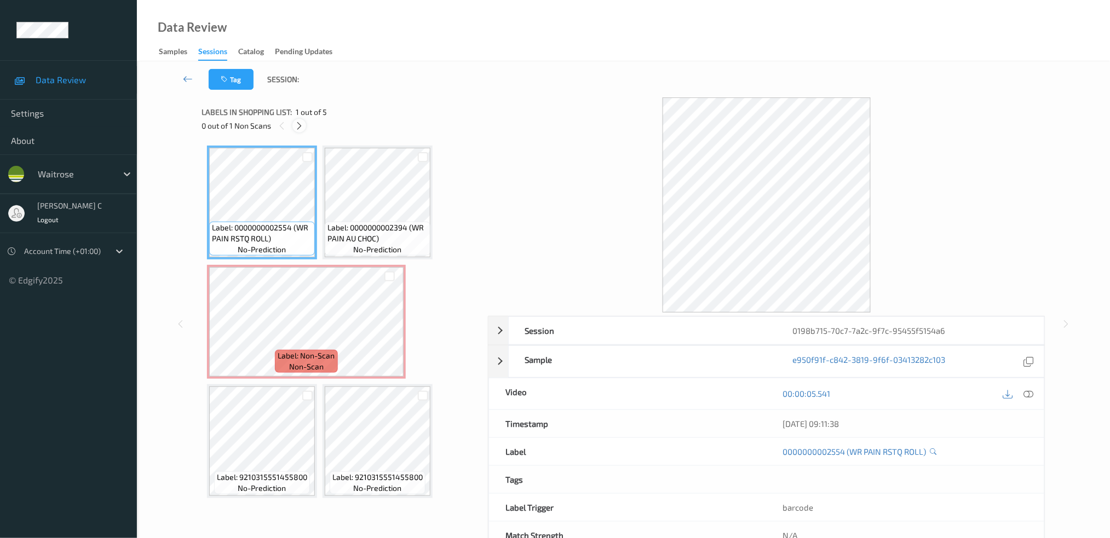
click at [301, 124] on icon at bounding box center [299, 126] width 9 height 10
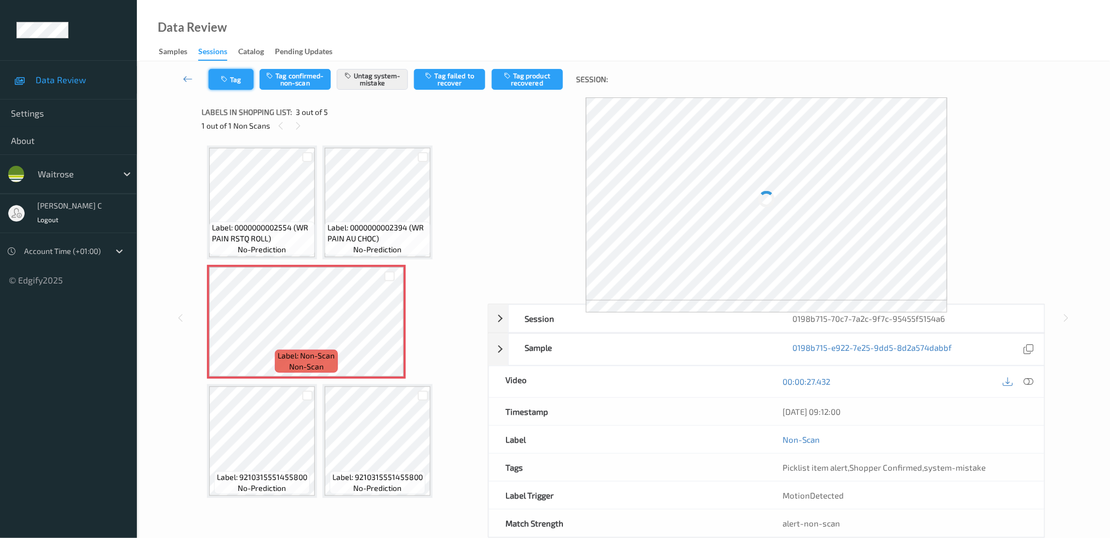
click at [238, 79] on button "Tag" at bounding box center [231, 79] width 45 height 21
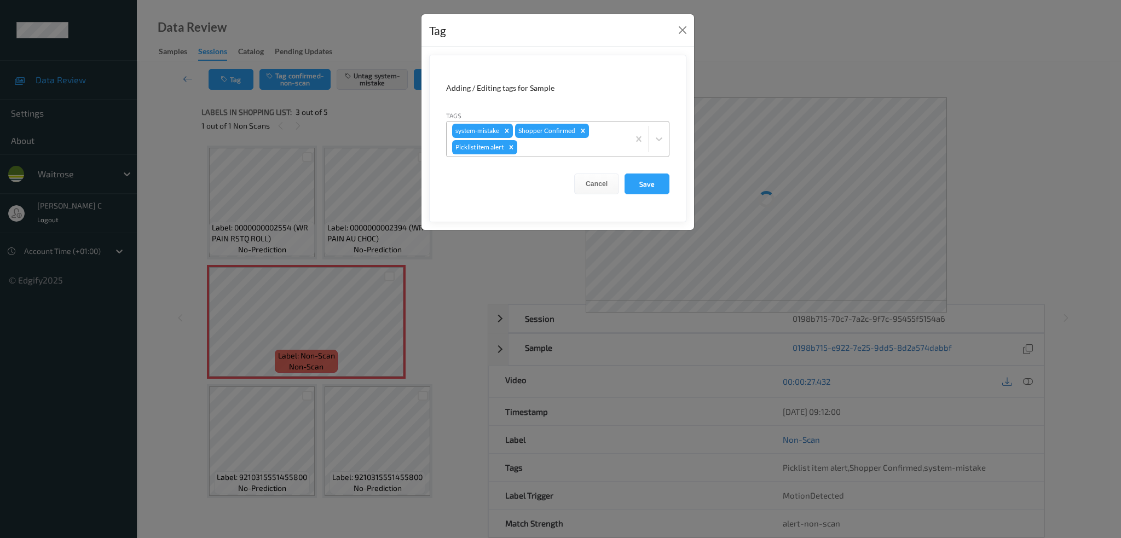
click at [548, 153] on div at bounding box center [572, 147] width 104 height 13
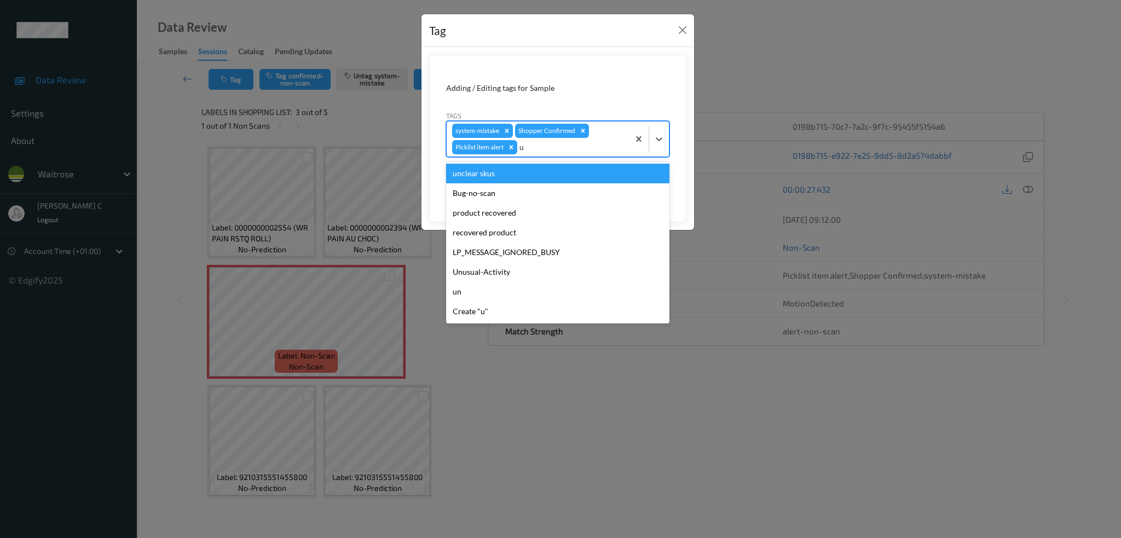
type input "un"
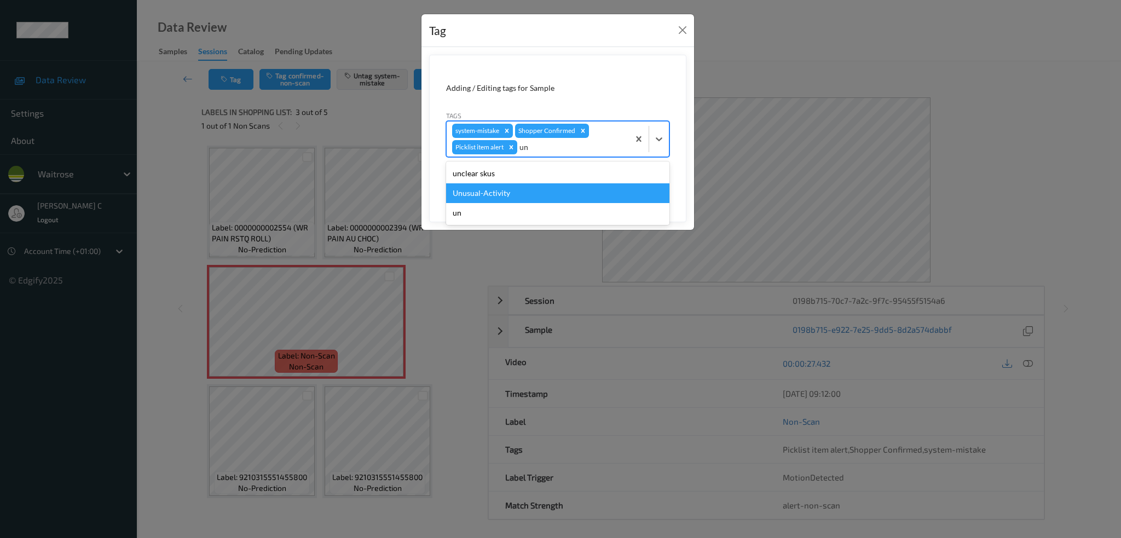
click at [501, 185] on div "Unusual-Activity" at bounding box center [557, 193] width 223 height 20
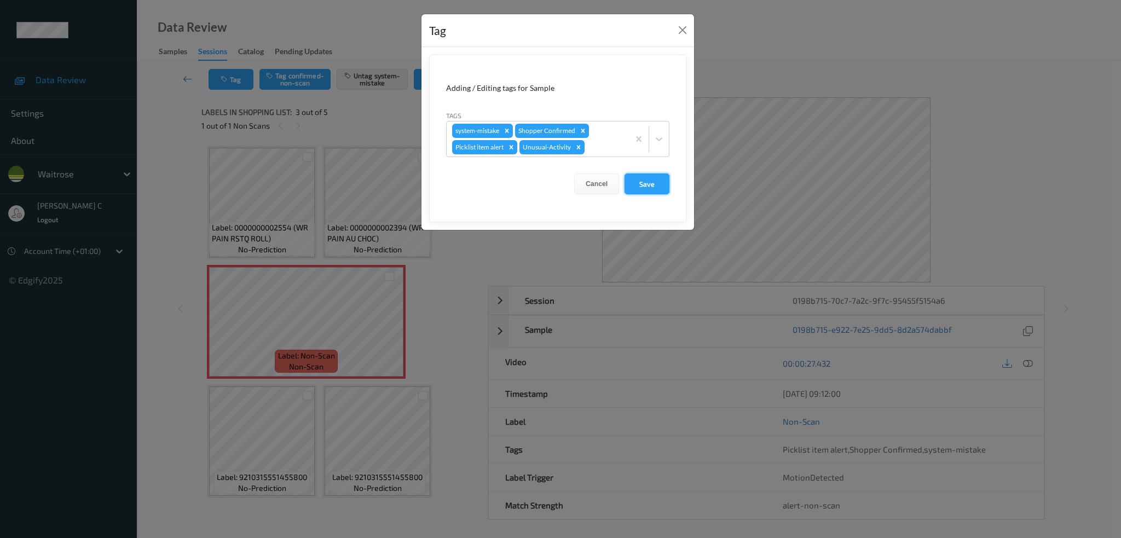
click at [659, 191] on button "Save" at bounding box center [647, 184] width 45 height 21
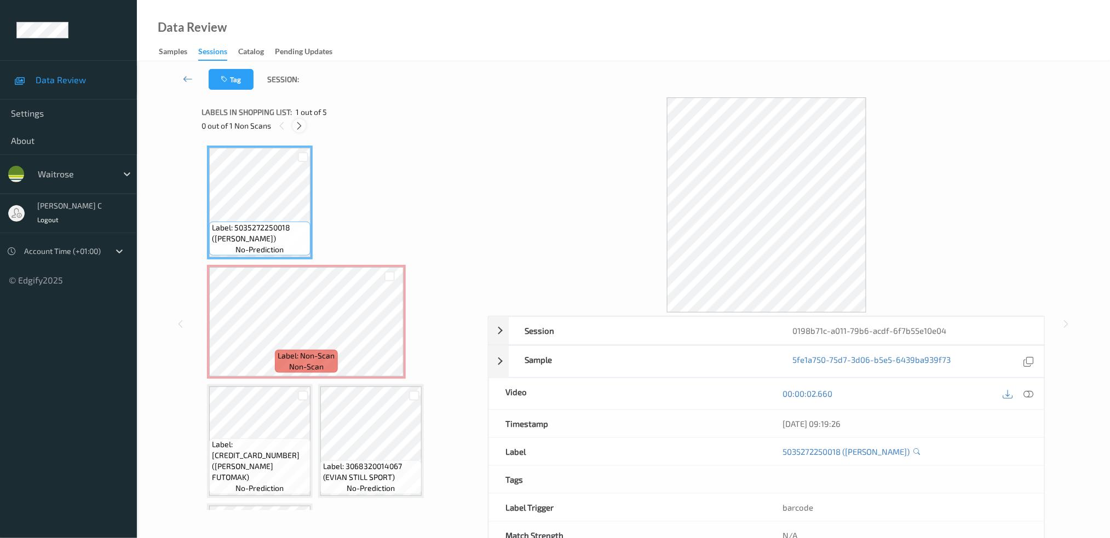
click at [300, 128] on icon at bounding box center [299, 126] width 9 height 10
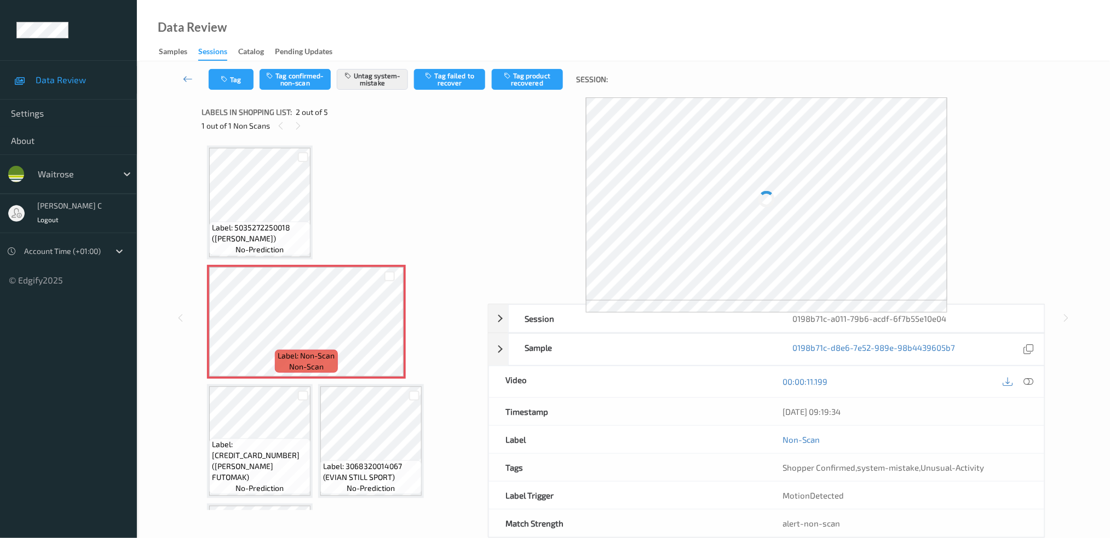
scroll to position [5, 0]
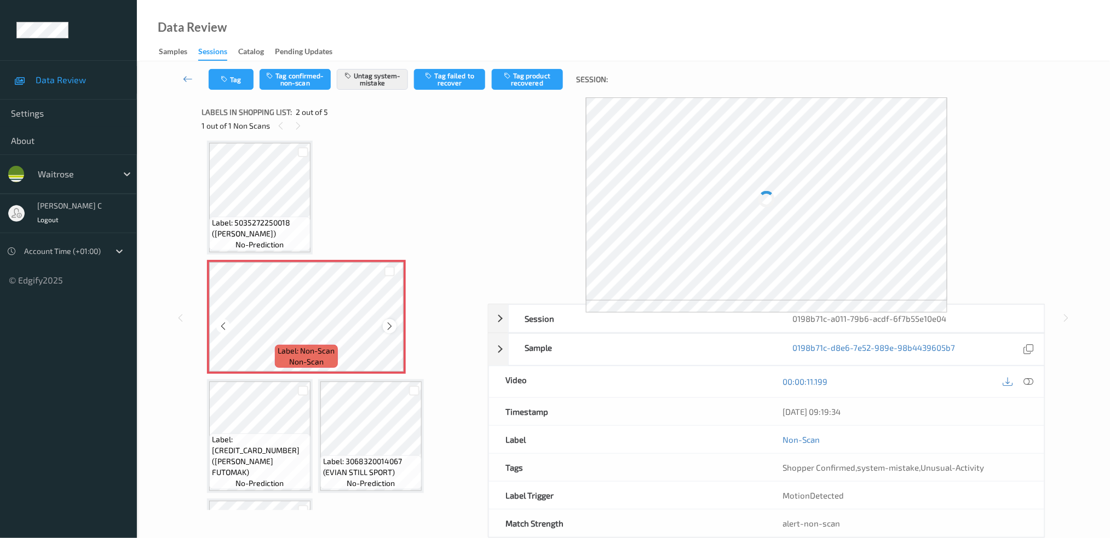
click at [385, 324] on icon at bounding box center [389, 326] width 9 height 10
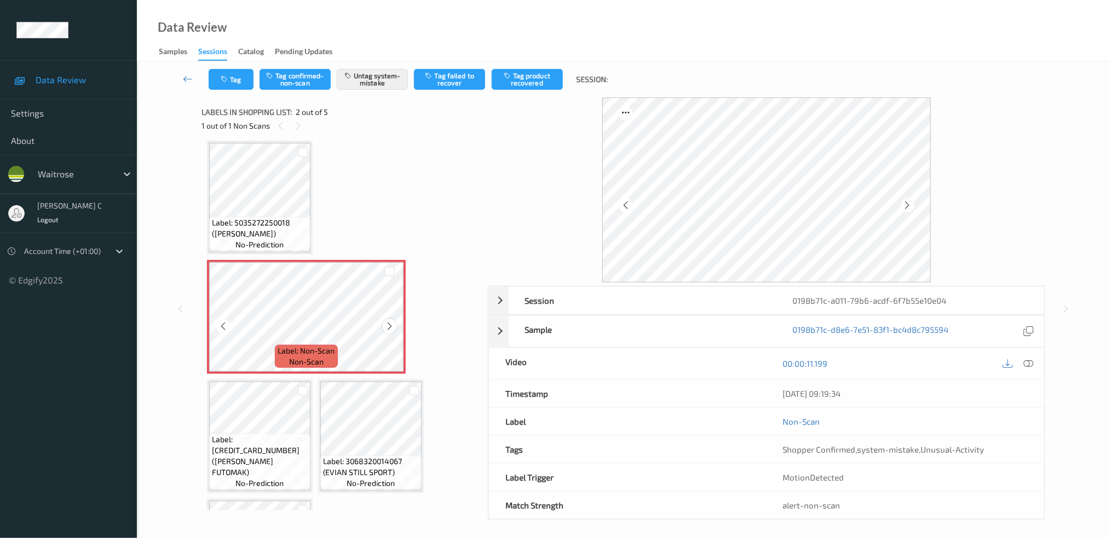
click at [387, 324] on icon at bounding box center [389, 326] width 9 height 10
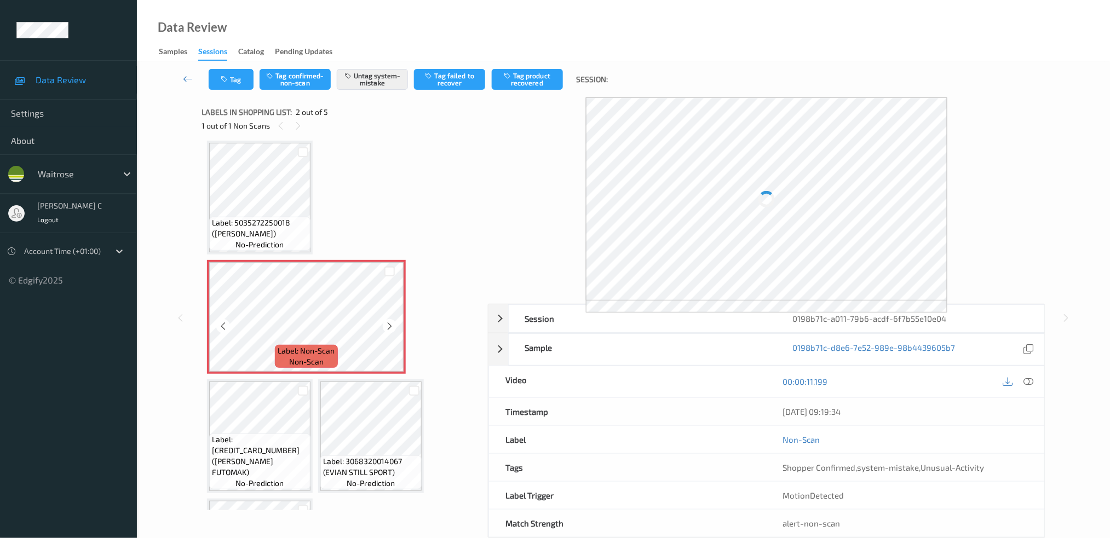
click at [387, 324] on icon at bounding box center [389, 326] width 9 height 10
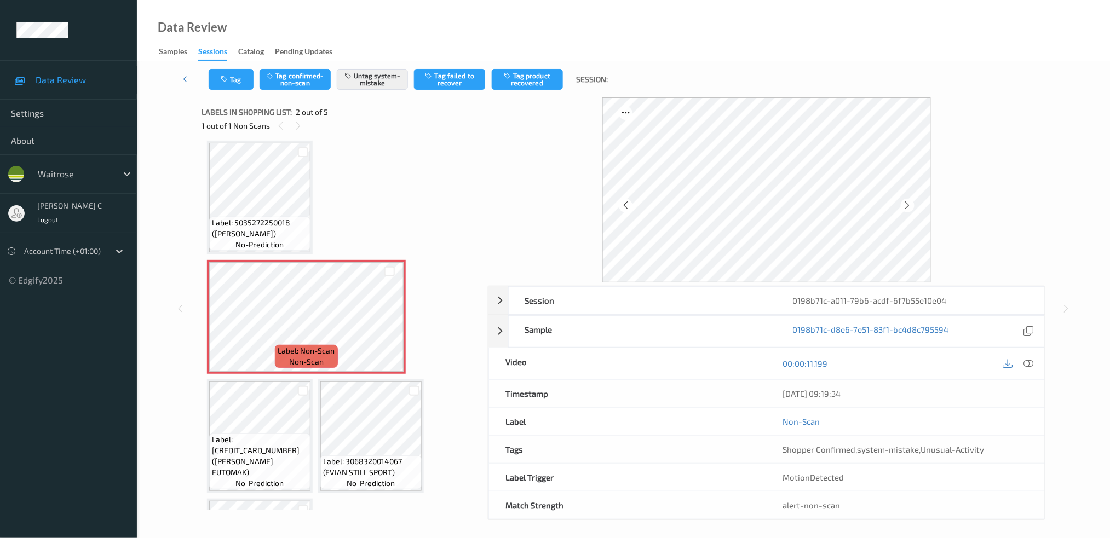
click at [258, 217] on span "Label: 5035272250018 ([PERSON_NAME])" at bounding box center [260, 228] width 96 height 22
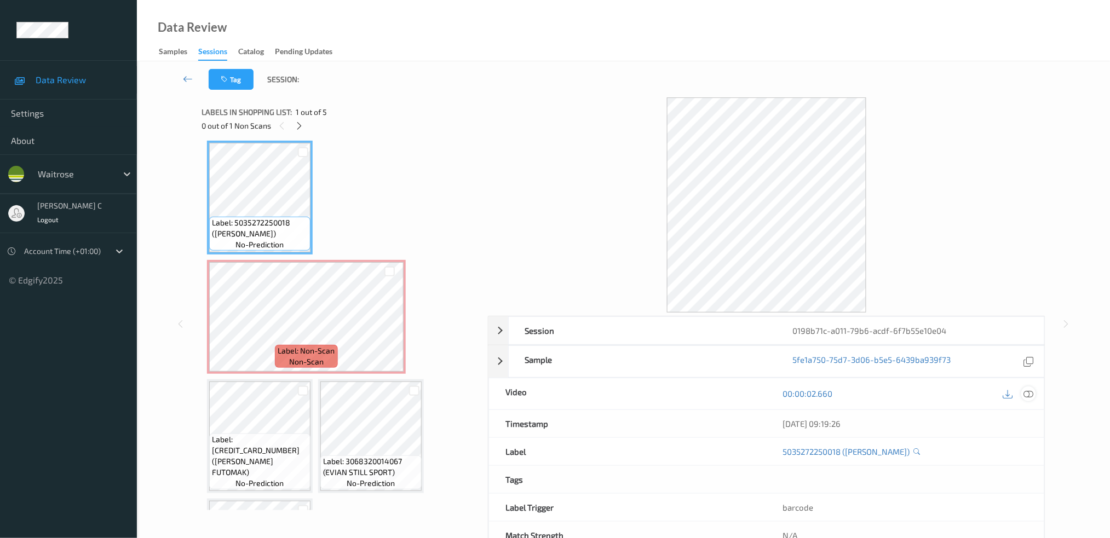
click at [1028, 394] on icon at bounding box center [1028, 394] width 10 height 10
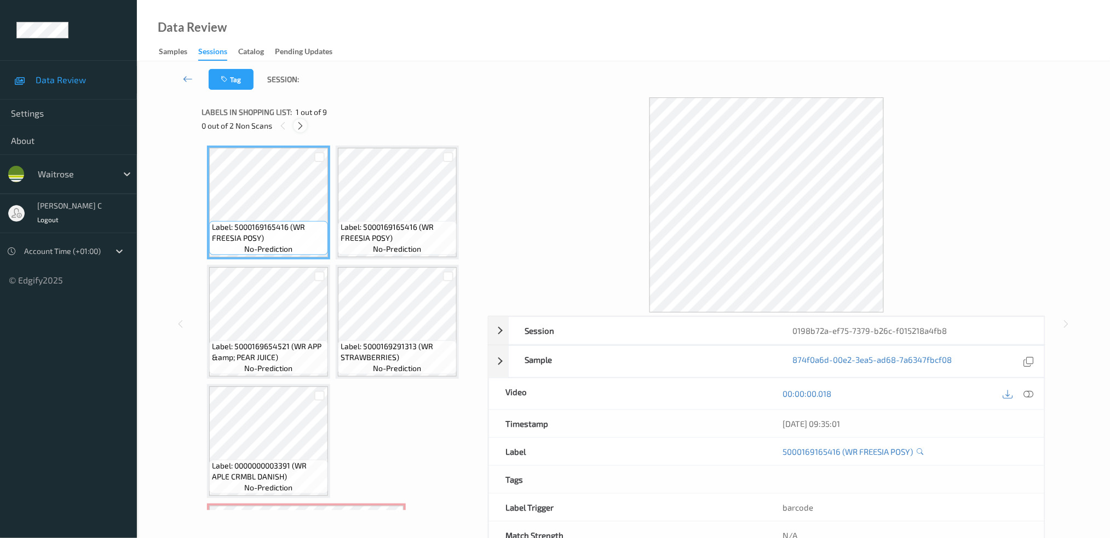
click at [300, 123] on icon at bounding box center [300, 126] width 9 height 10
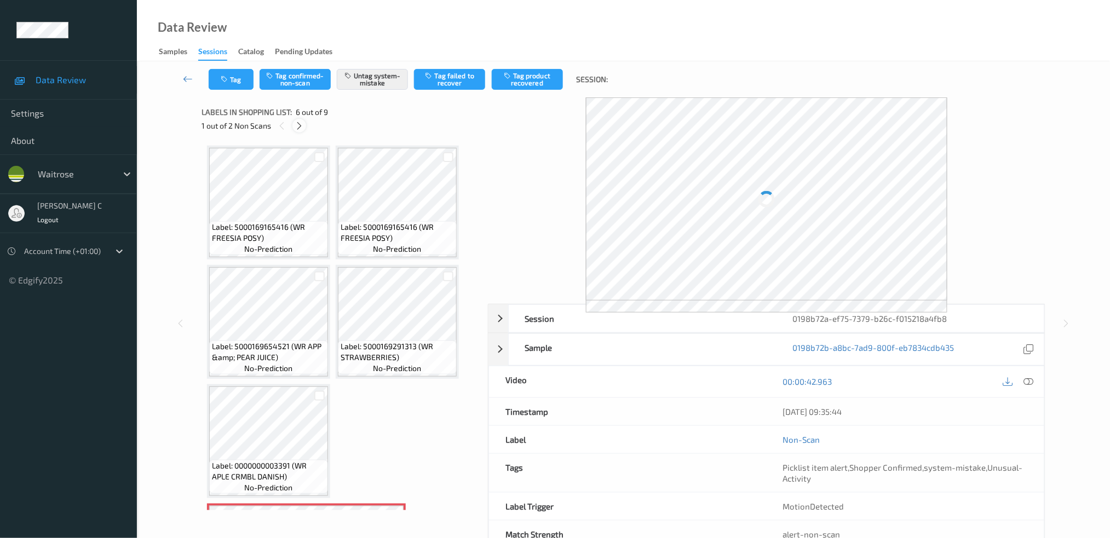
scroll to position [242, 0]
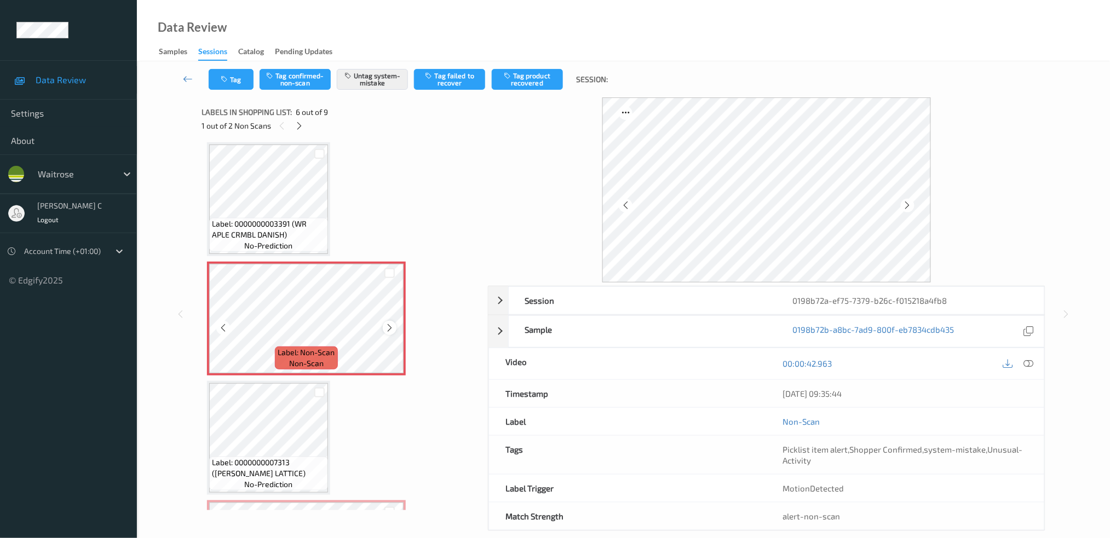
click at [388, 323] on icon at bounding box center [389, 328] width 9 height 10
click at [260, 218] on span "Label: 0000000003391 (WR APLE CRMBL DANISH)" at bounding box center [268, 229] width 113 height 22
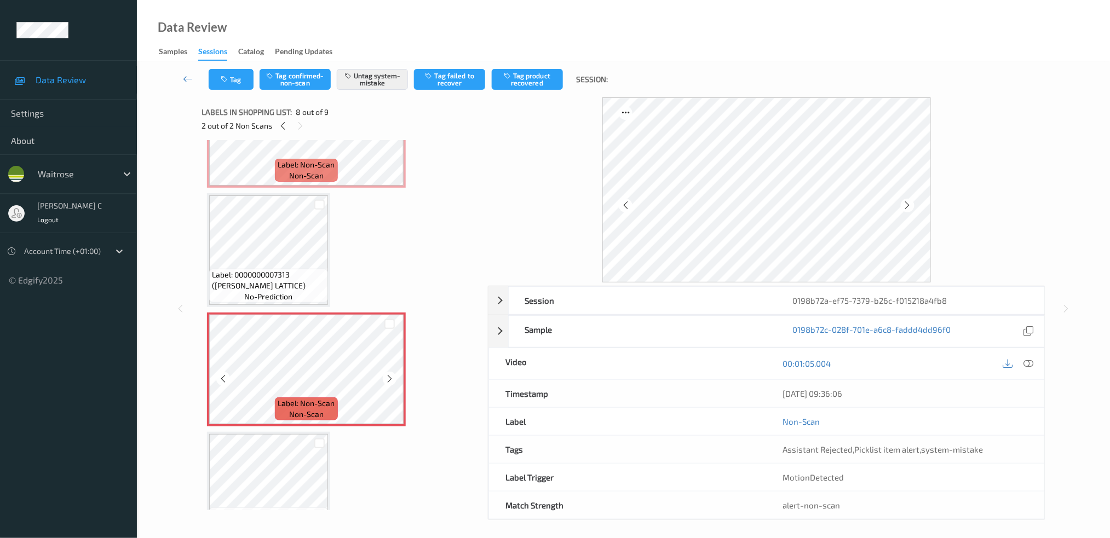
scroll to position [464, 0]
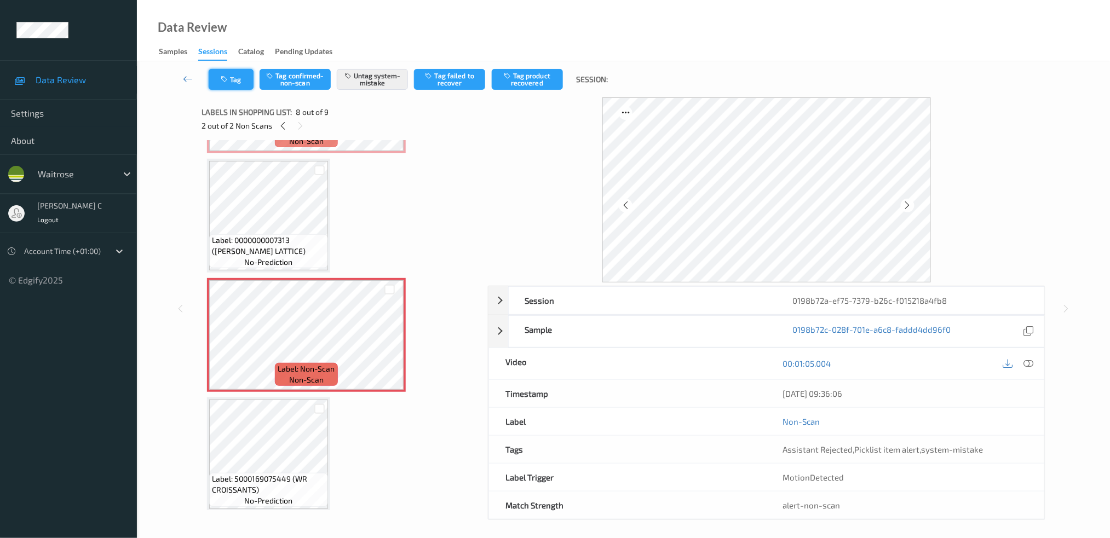
click at [233, 80] on button "Tag" at bounding box center [231, 79] width 45 height 21
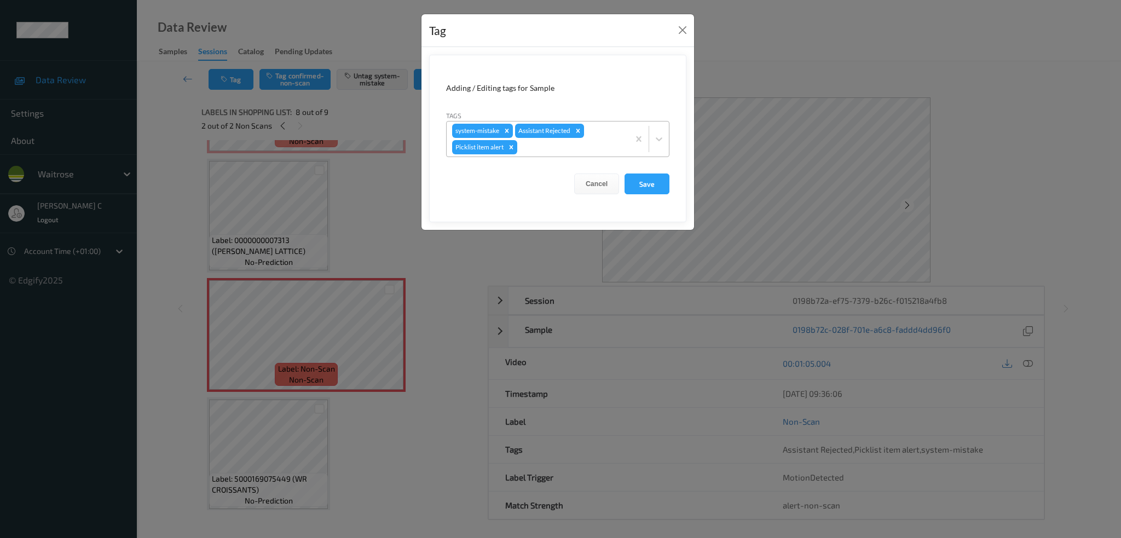
click at [562, 142] on div at bounding box center [572, 147] width 104 height 13
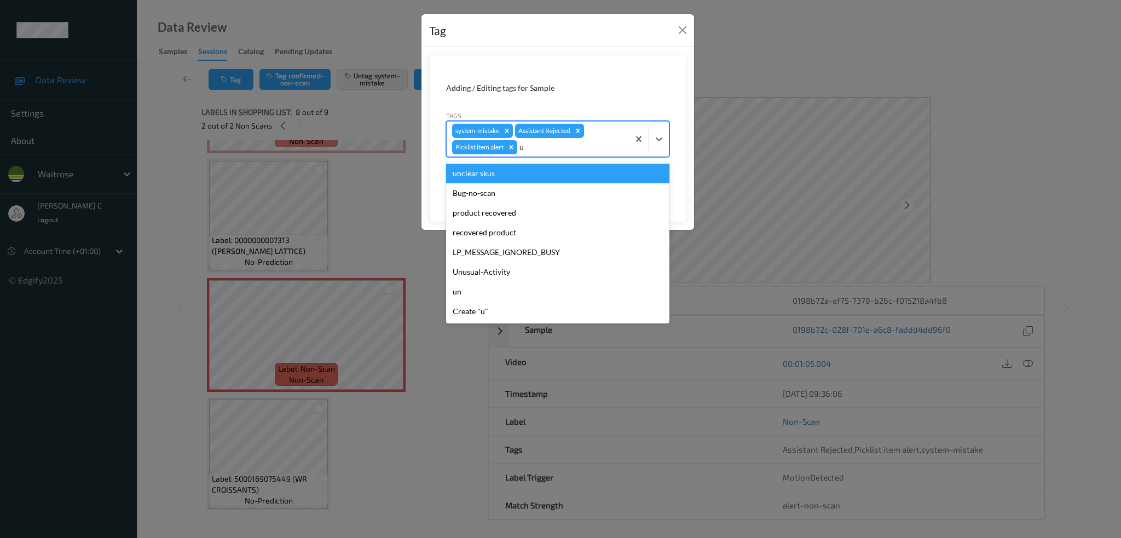
type input "un"
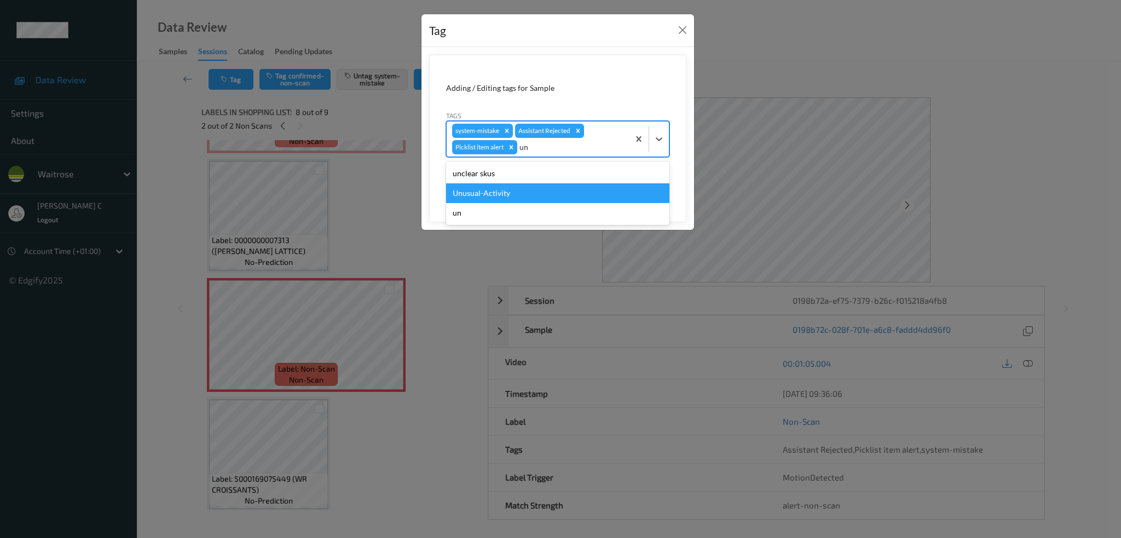
click at [513, 189] on div "Unusual-Activity" at bounding box center [557, 193] width 223 height 20
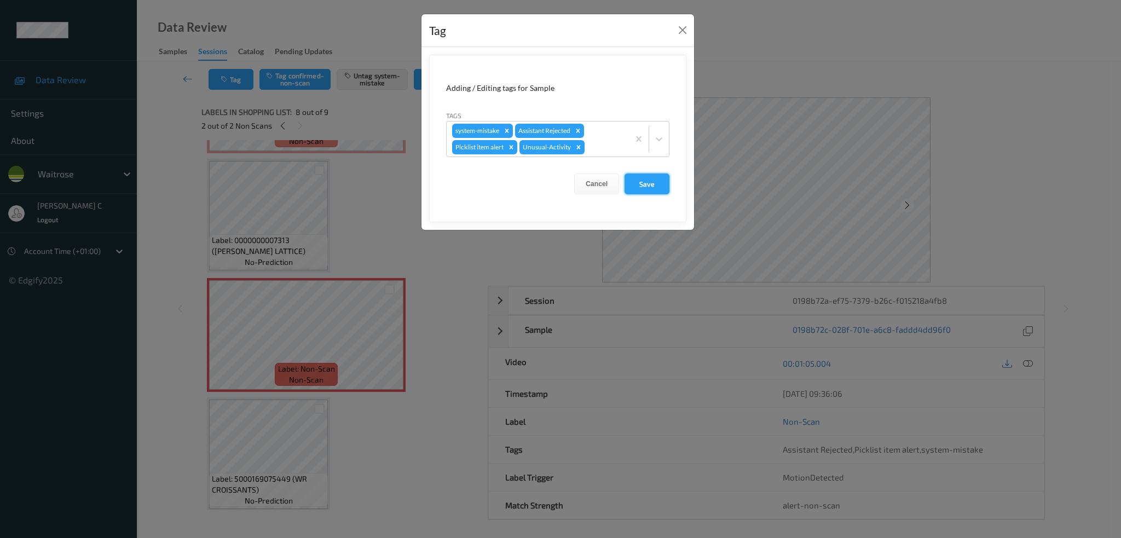
click at [647, 191] on button "Save" at bounding box center [647, 184] width 45 height 21
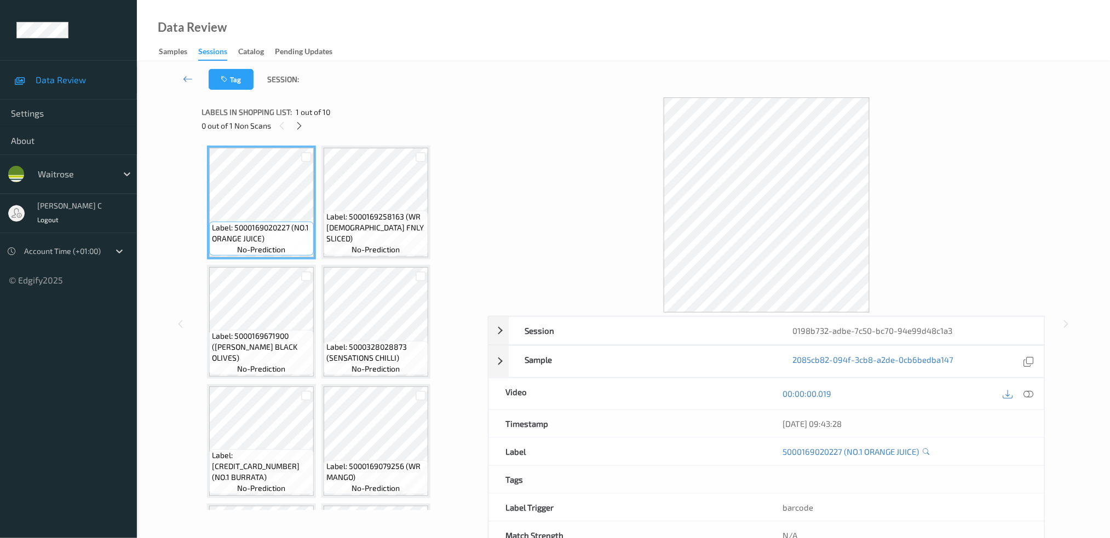
click at [309, 127] on div "0 out of 1 Non Scans" at bounding box center [340, 126] width 279 height 14
click at [303, 124] on icon at bounding box center [299, 126] width 9 height 10
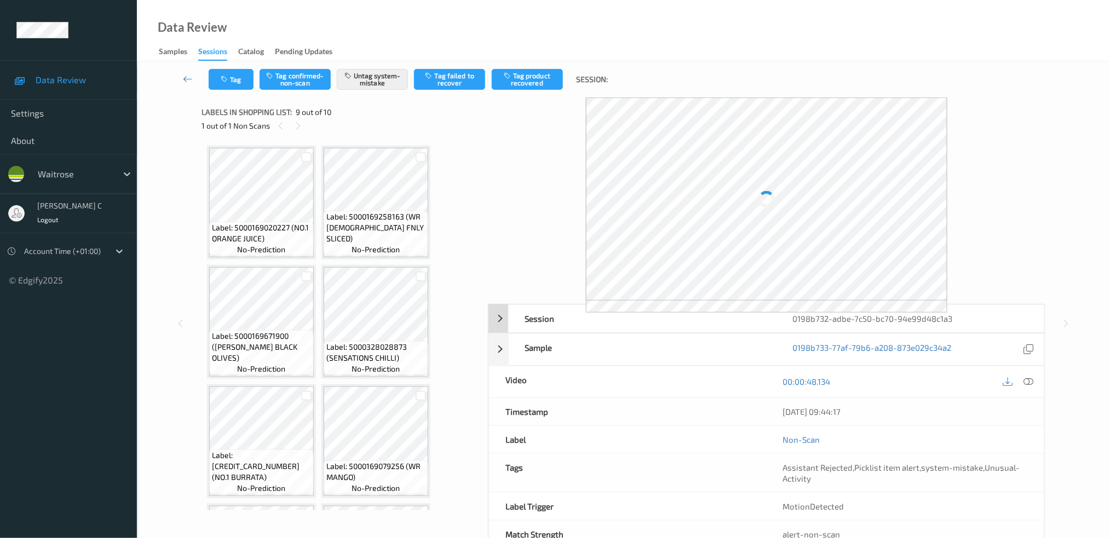
scroll to position [346, 0]
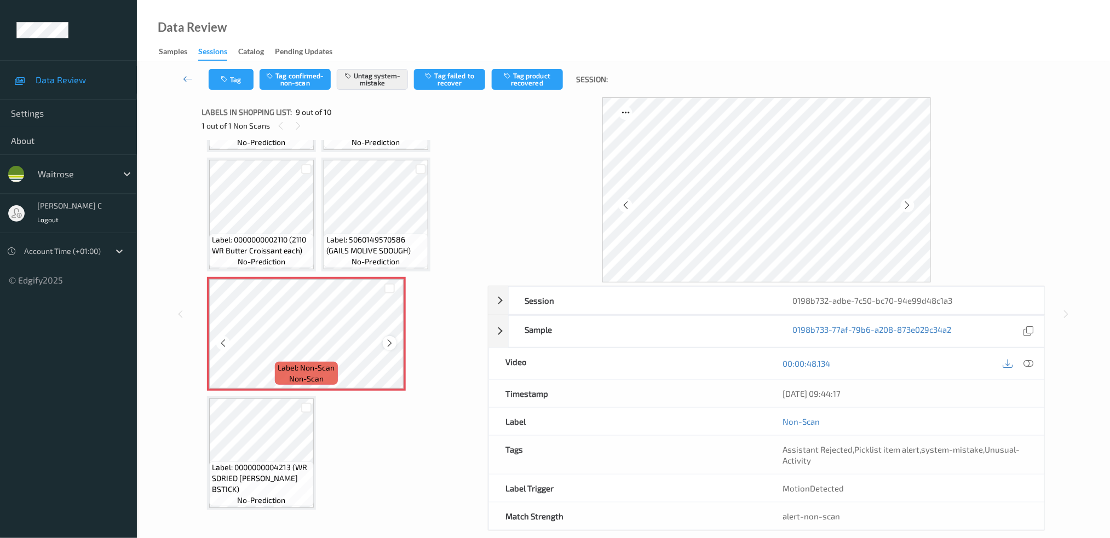
click at [389, 339] on icon at bounding box center [389, 343] width 9 height 10
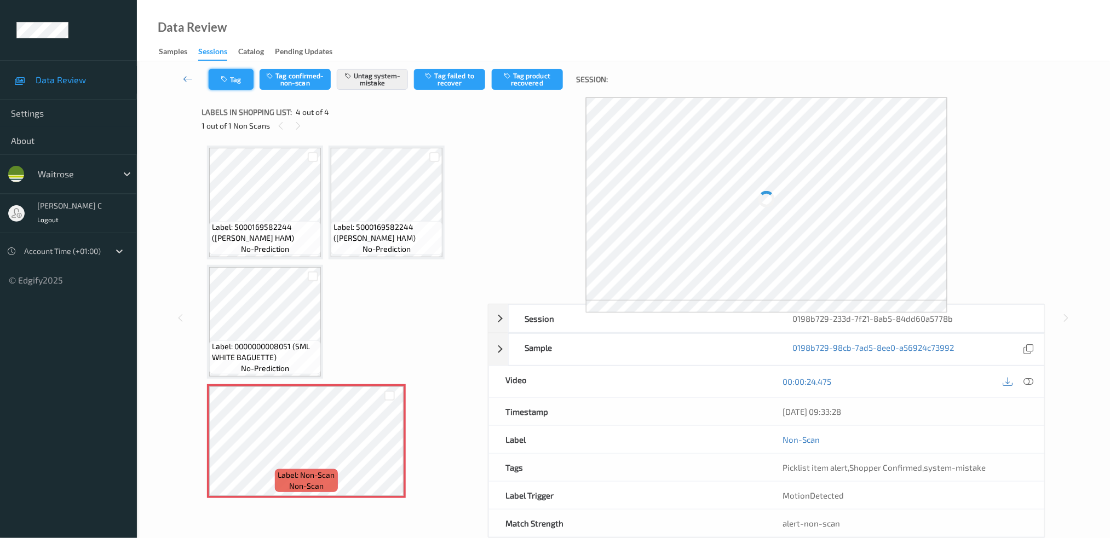
click at [238, 81] on button "Tag" at bounding box center [231, 79] width 45 height 21
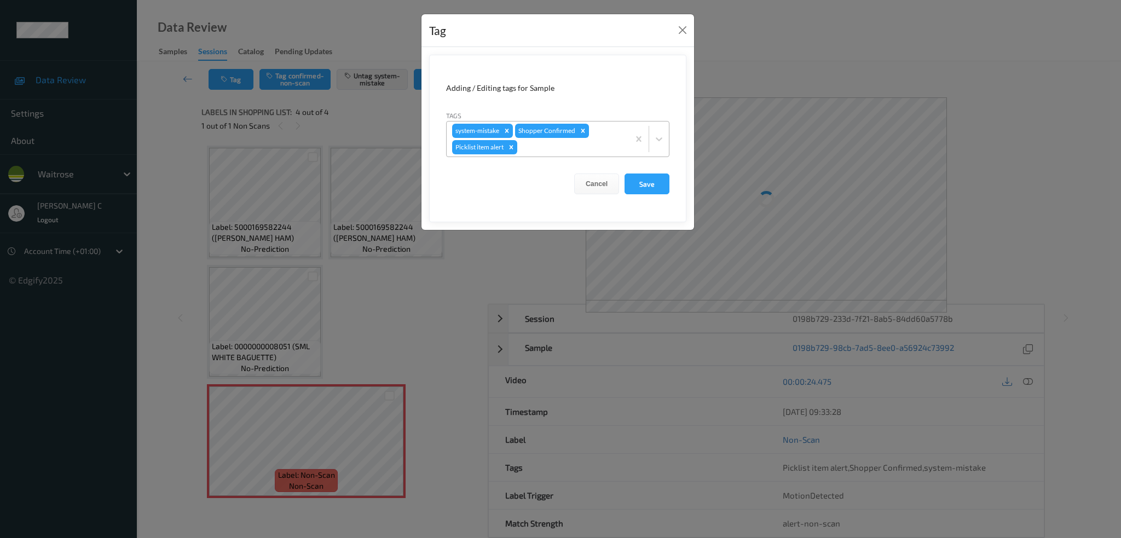
click at [562, 151] on div at bounding box center [572, 147] width 104 height 13
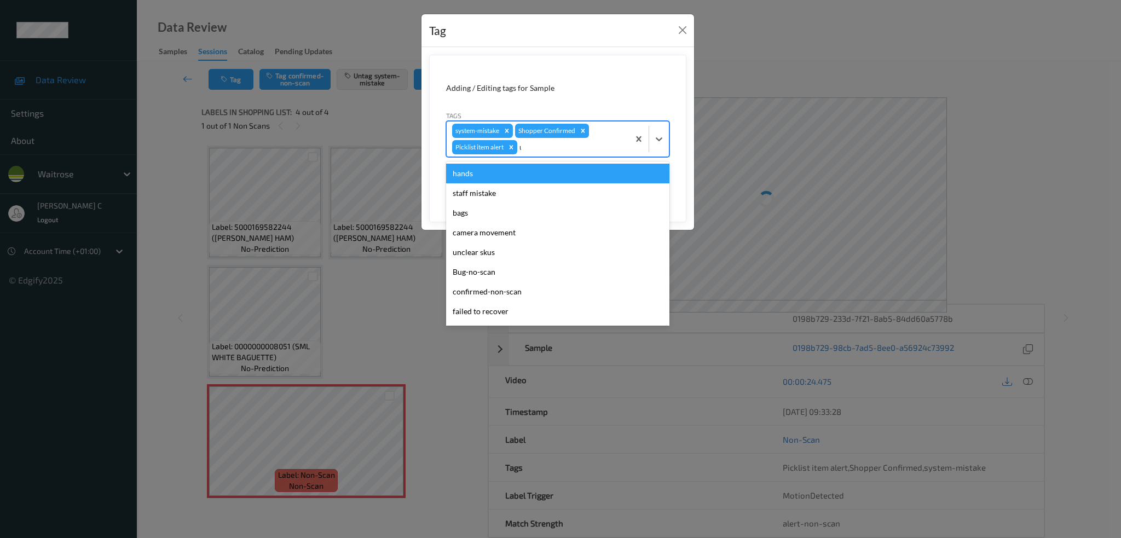
type input "un"
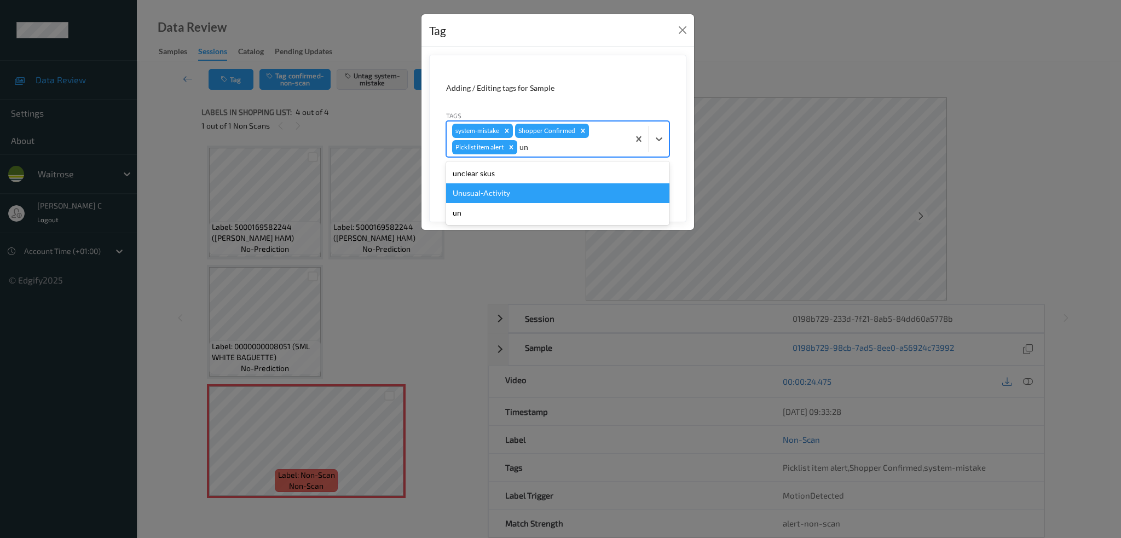
click at [478, 187] on div "Unusual-Activity" at bounding box center [557, 193] width 223 height 20
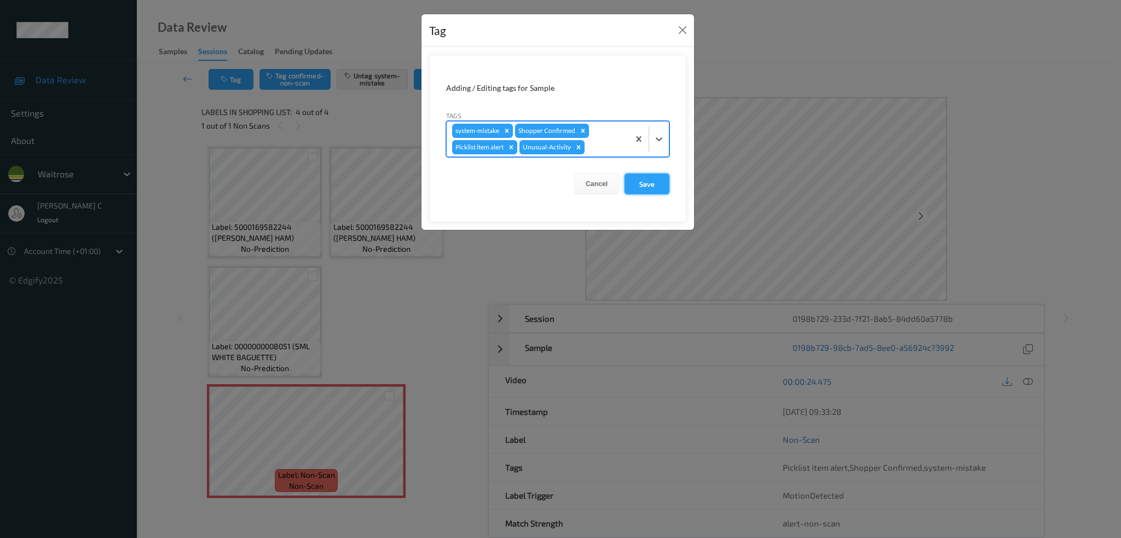
click at [647, 184] on button "Save" at bounding box center [647, 184] width 45 height 21
click at [653, 183] on button "Save" at bounding box center [647, 184] width 45 height 21
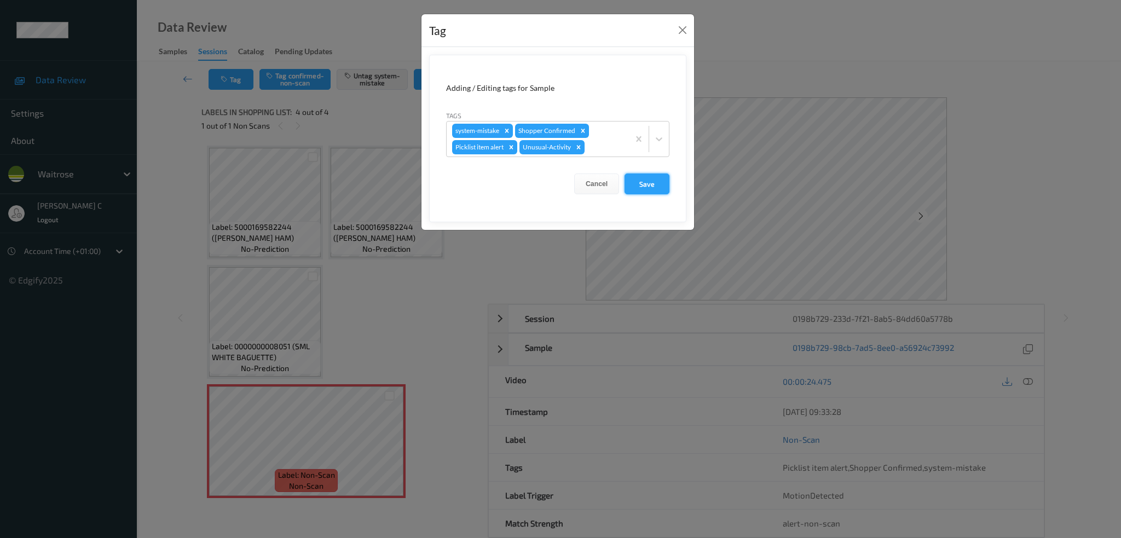
click at [653, 183] on button "Save" at bounding box center [647, 184] width 45 height 21
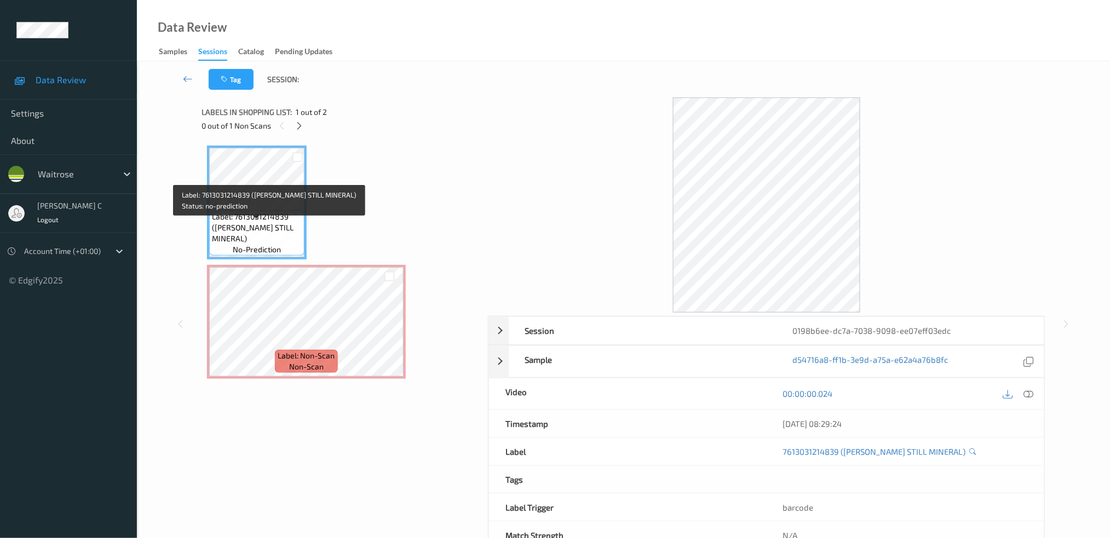
click at [251, 227] on span "Label: 7613031214839 (BUXTON STILL MINERAL)" at bounding box center [257, 227] width 90 height 33
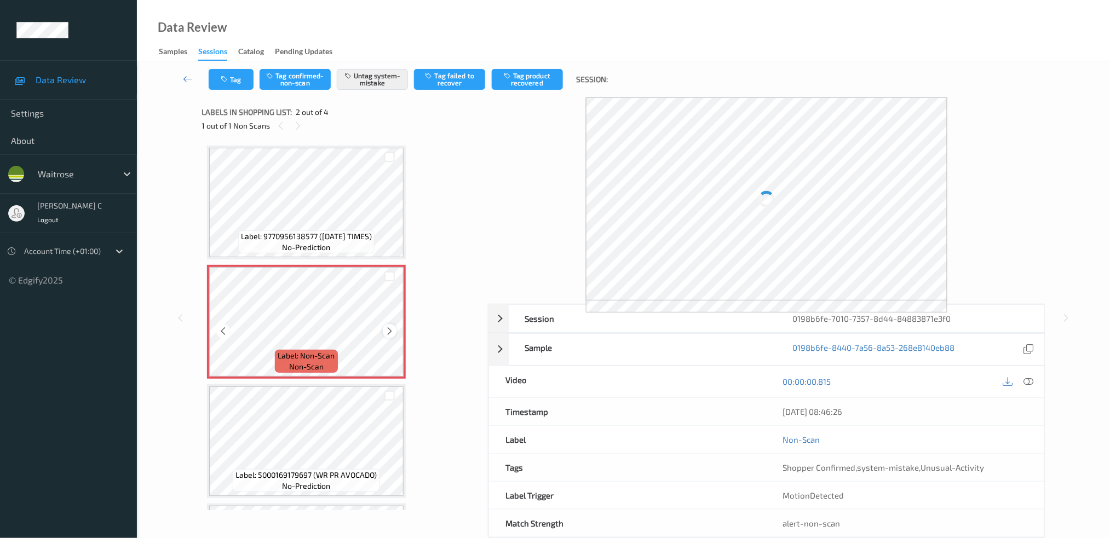
click at [392, 329] on icon at bounding box center [389, 331] width 9 height 10
